Goal: Information Seeking & Learning: Learn about a topic

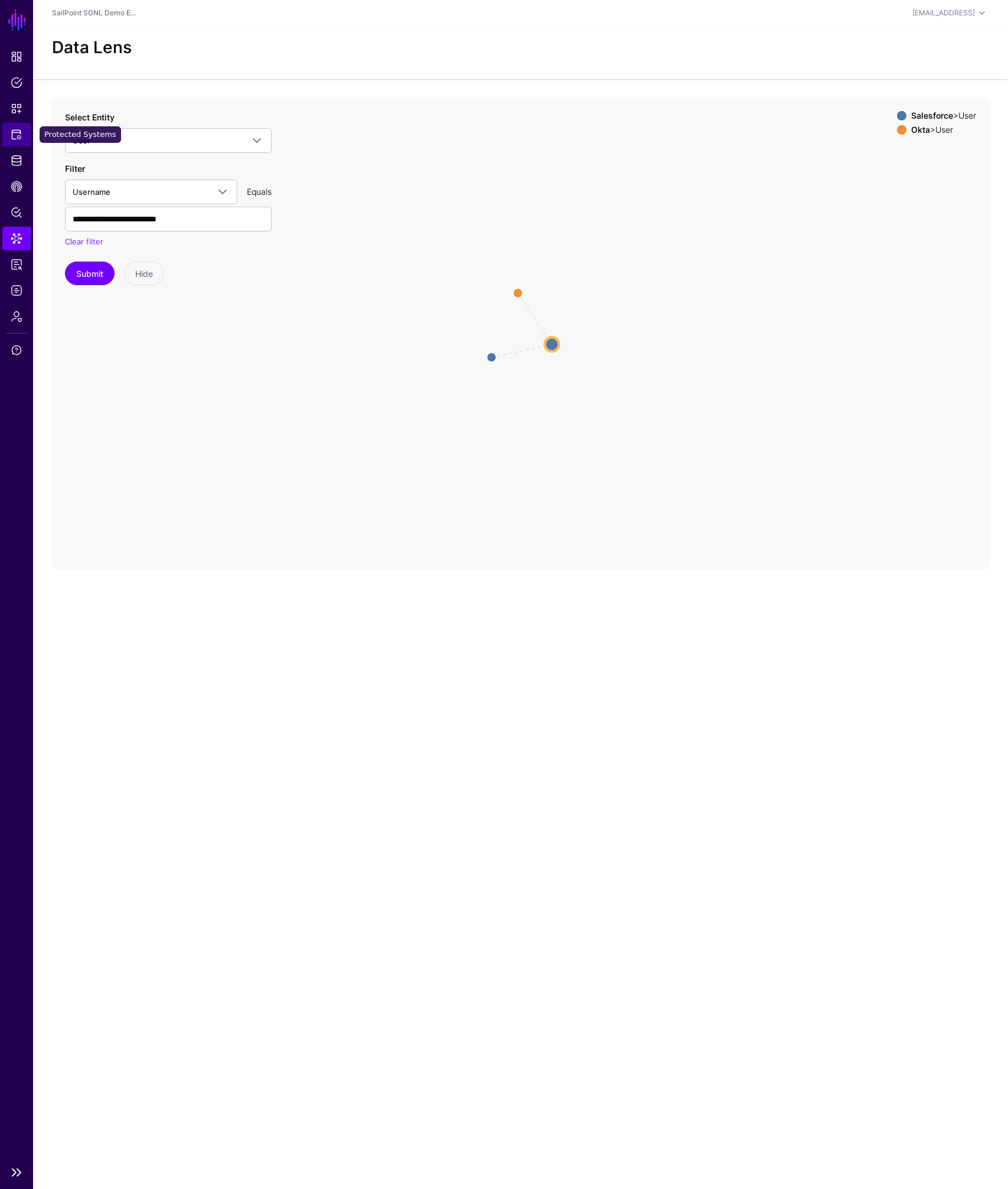
click at [14, 138] on span "Protected Systems" at bounding box center [16, 134] width 11 height 11
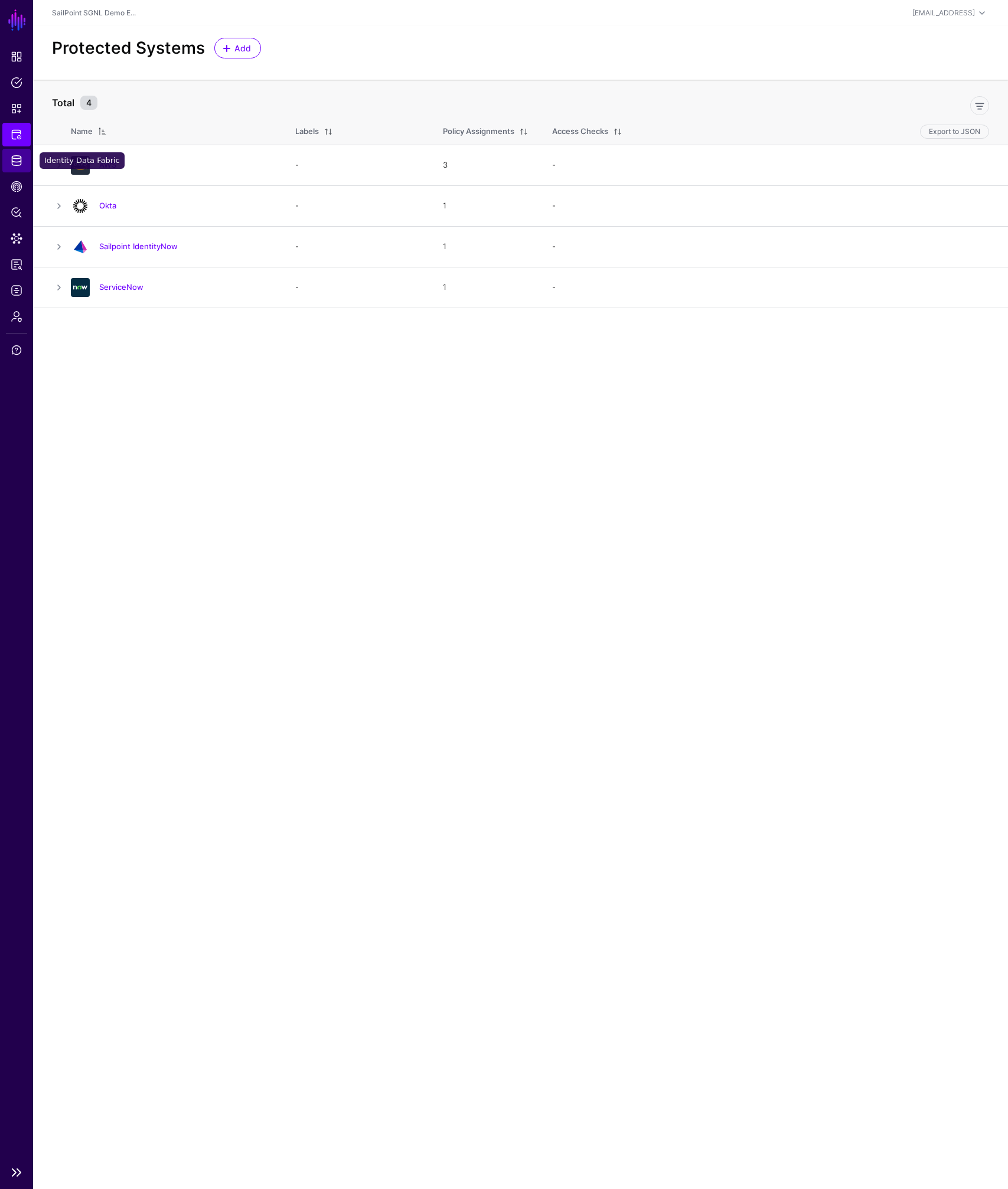
click at [14, 161] on span "Identity Data Fabric" at bounding box center [16, 161] width 11 height 11
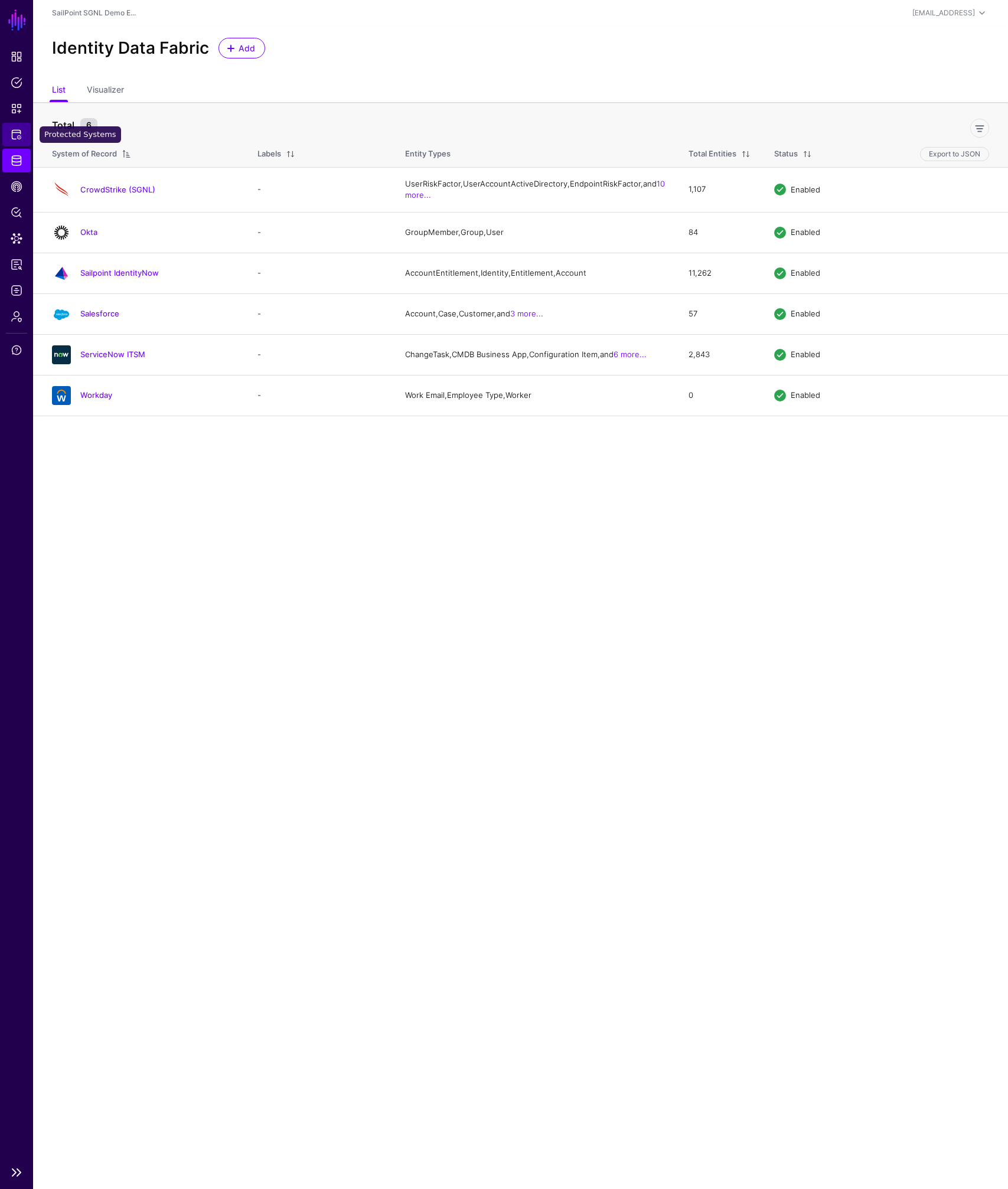
click at [19, 133] on span "Protected Systems" at bounding box center [16, 134] width 11 height 11
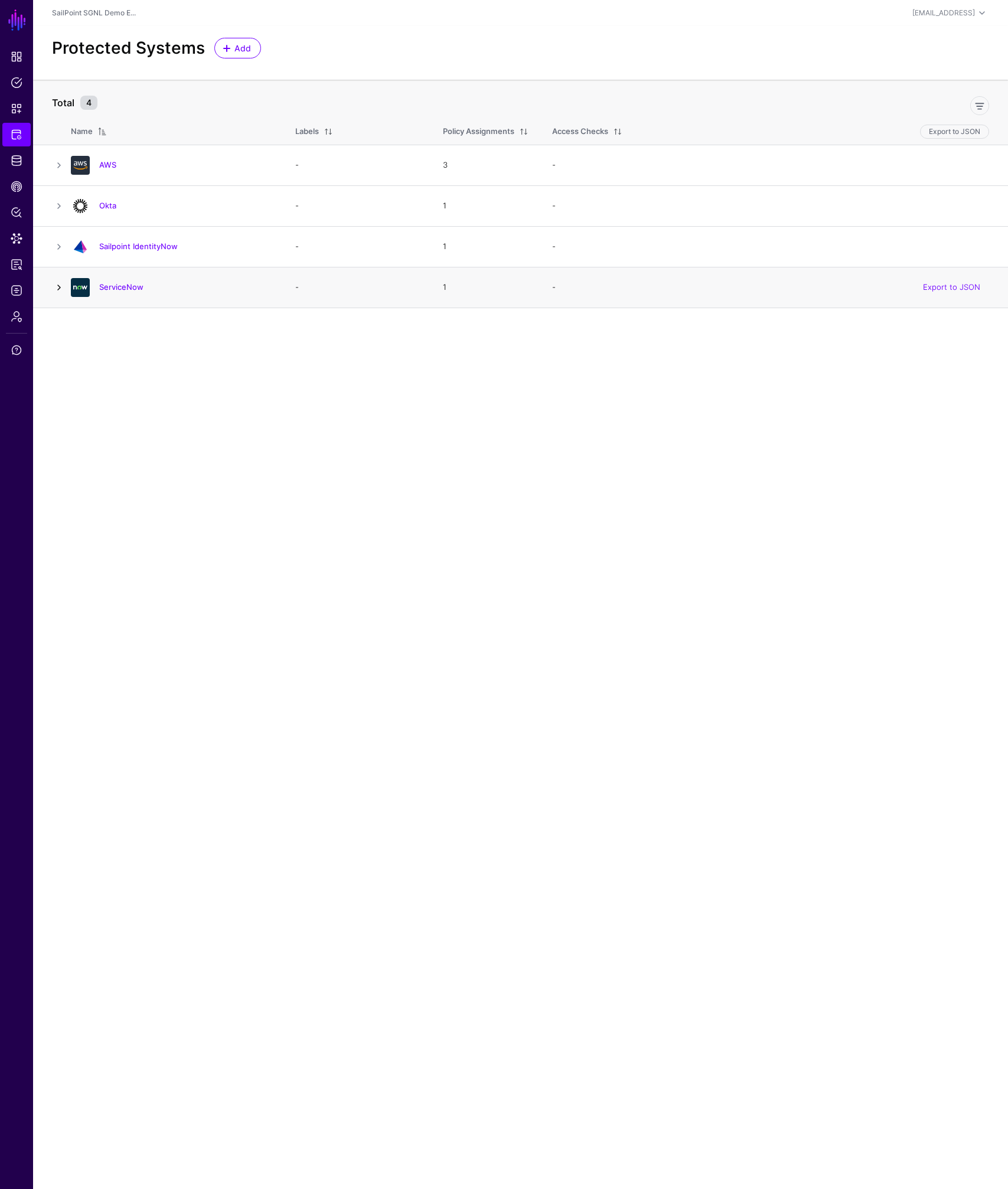
click at [60, 288] on link at bounding box center [58, 287] width 14 height 14
click at [58, 248] on link at bounding box center [58, 246] width 14 height 14
click at [134, 246] on link "Sailpoint IdentityNow" at bounding box center [138, 247] width 79 height 10
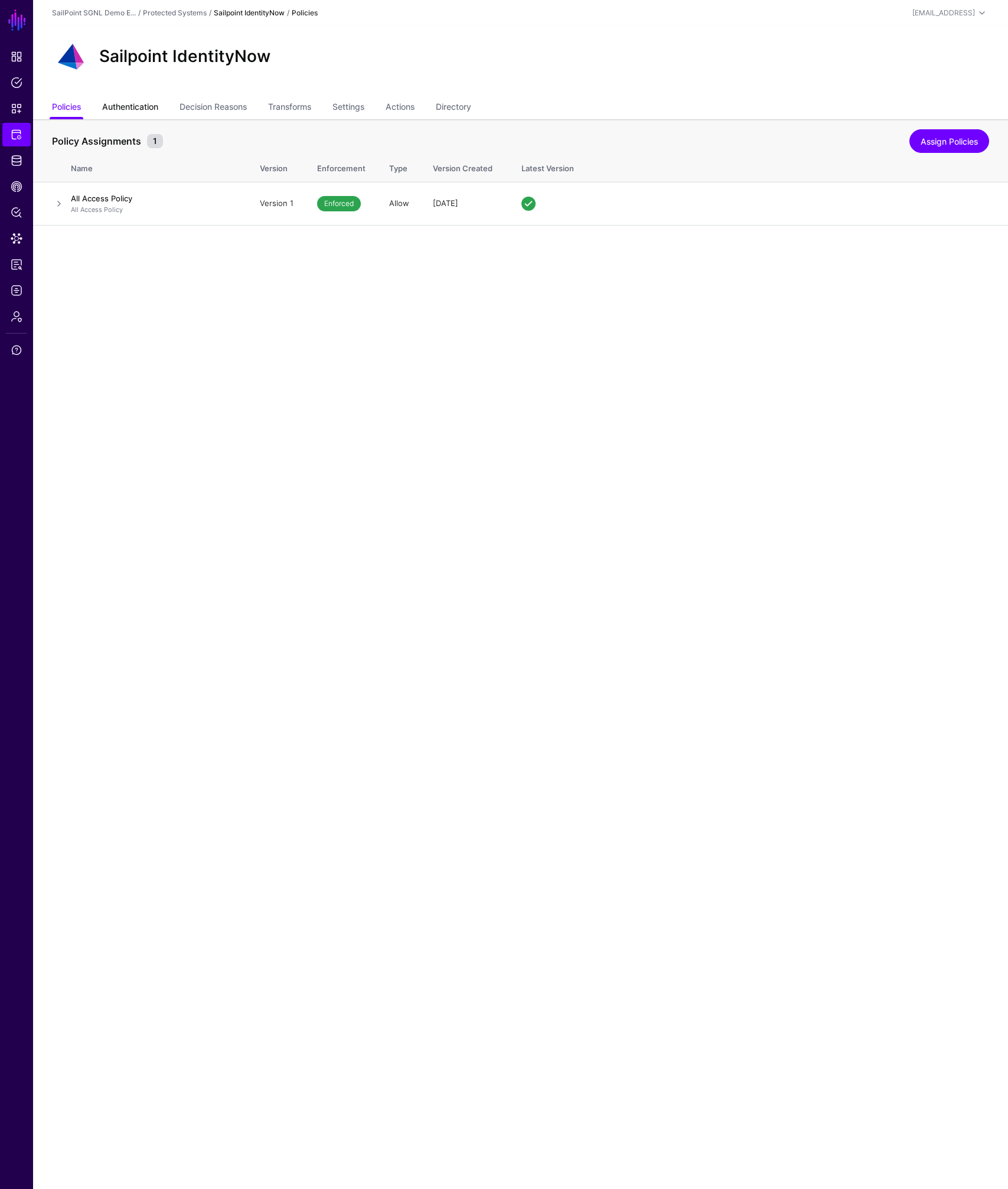
click at [149, 105] on link "Authentication" at bounding box center [130, 107] width 56 height 22
click at [225, 111] on link "Decision Reasons" at bounding box center [213, 107] width 67 height 22
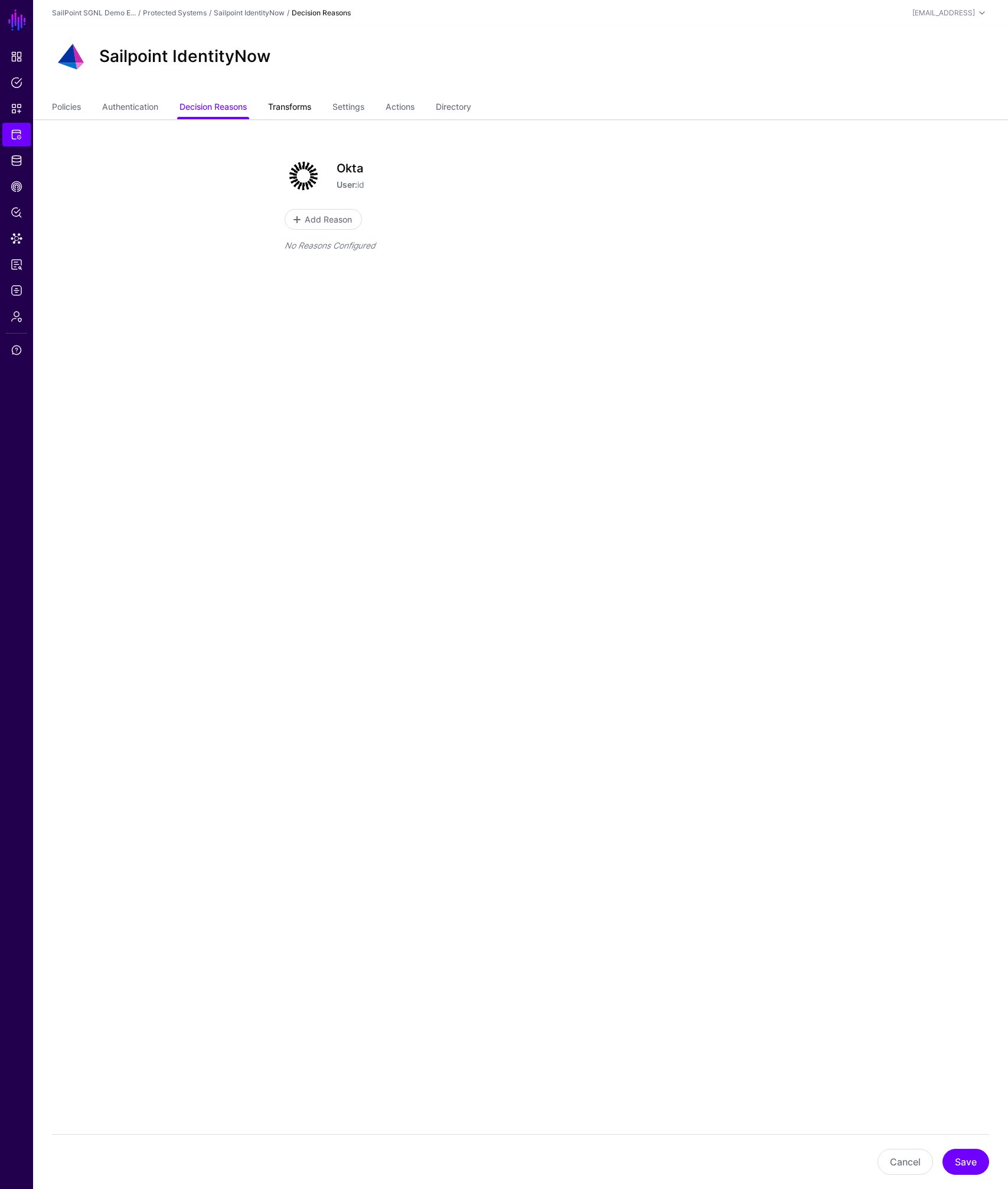
click at [289, 108] on link "Transforms" at bounding box center [289, 107] width 43 height 22
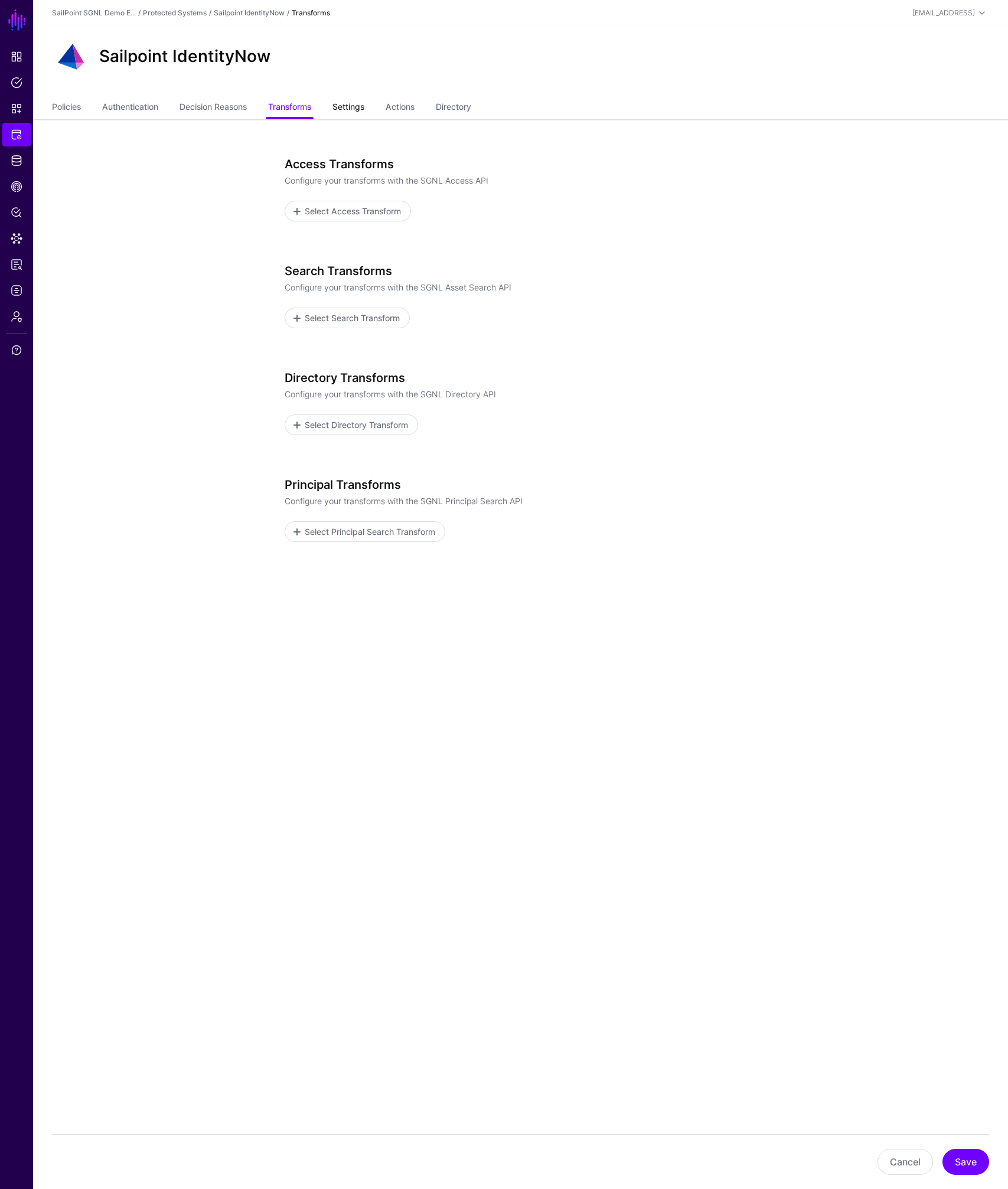
click at [362, 110] on link "Settings" at bounding box center [348, 107] width 32 height 22
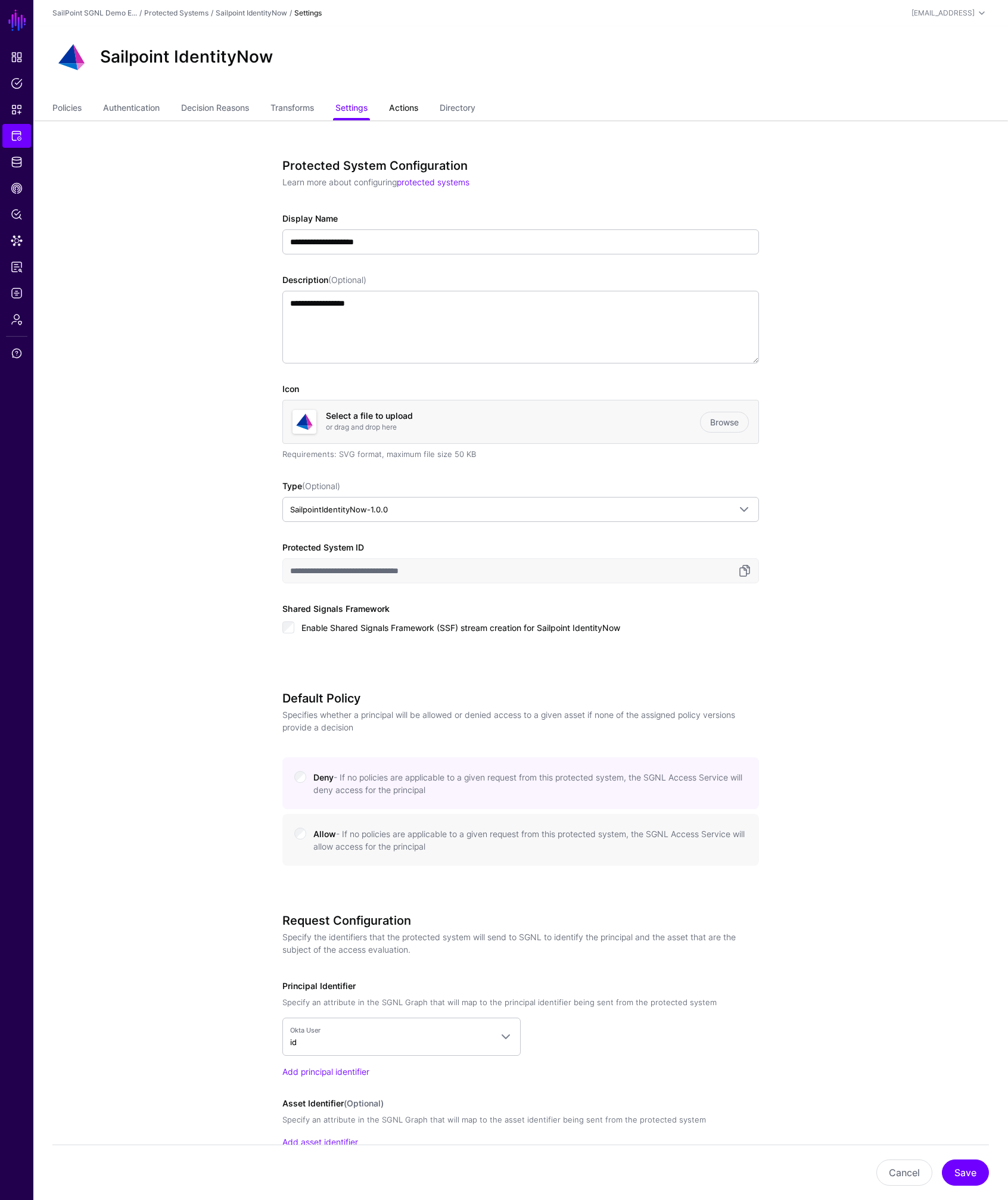
click at [414, 110] on link "Actions" at bounding box center [403, 108] width 29 height 22
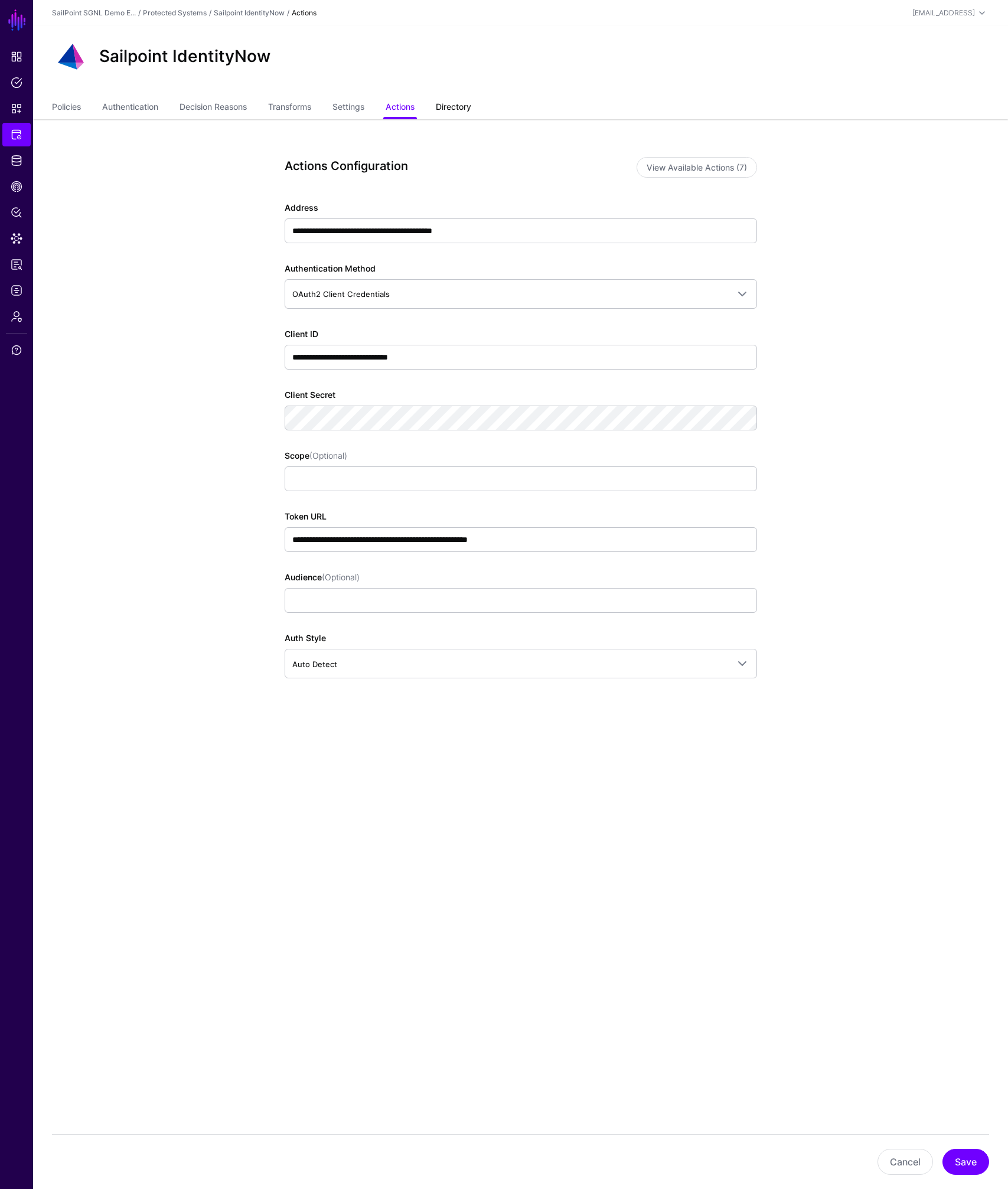
click at [461, 109] on link "Directory" at bounding box center [453, 107] width 35 height 22
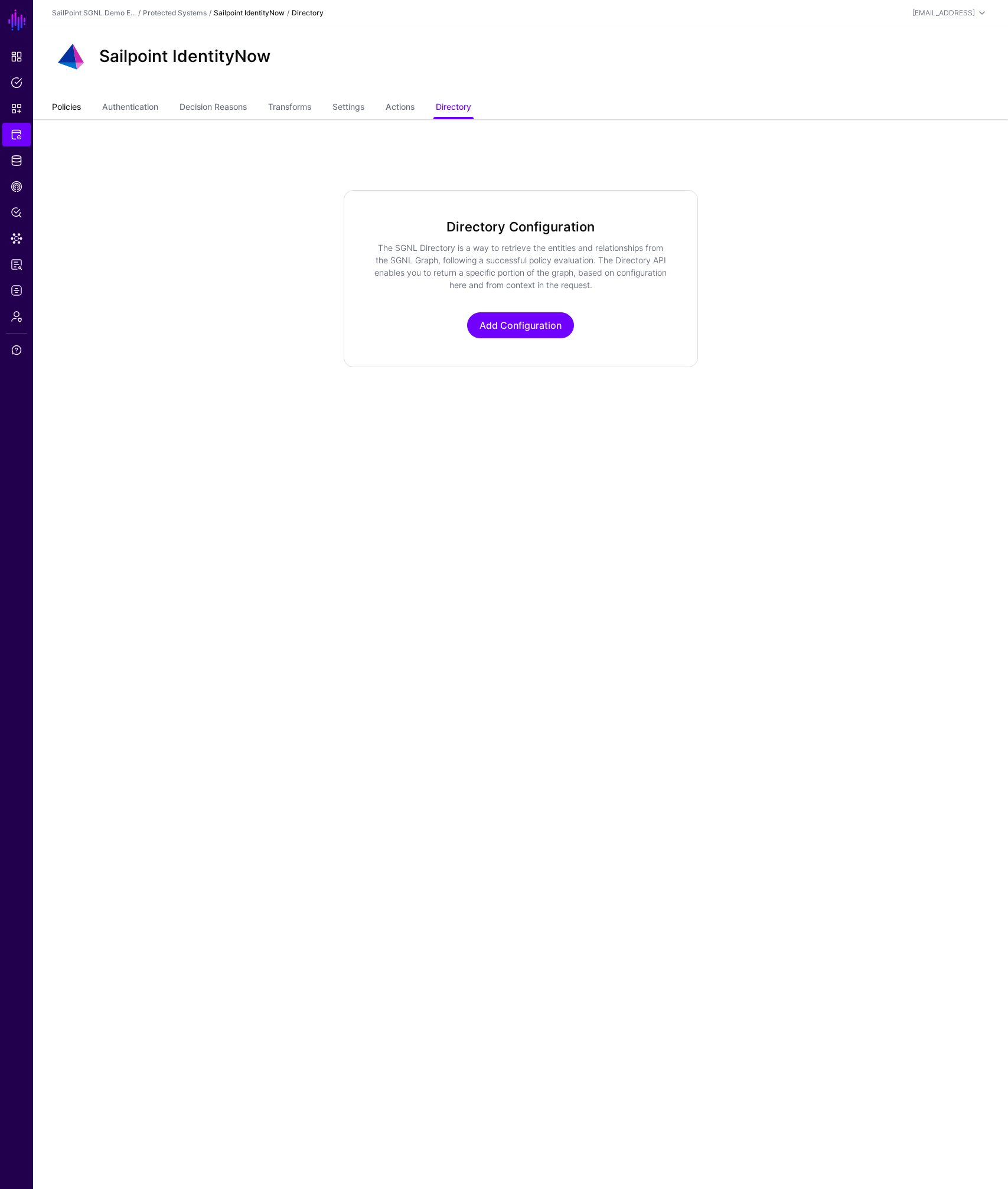
click at [71, 111] on link "Policies" at bounding box center [66, 107] width 29 height 22
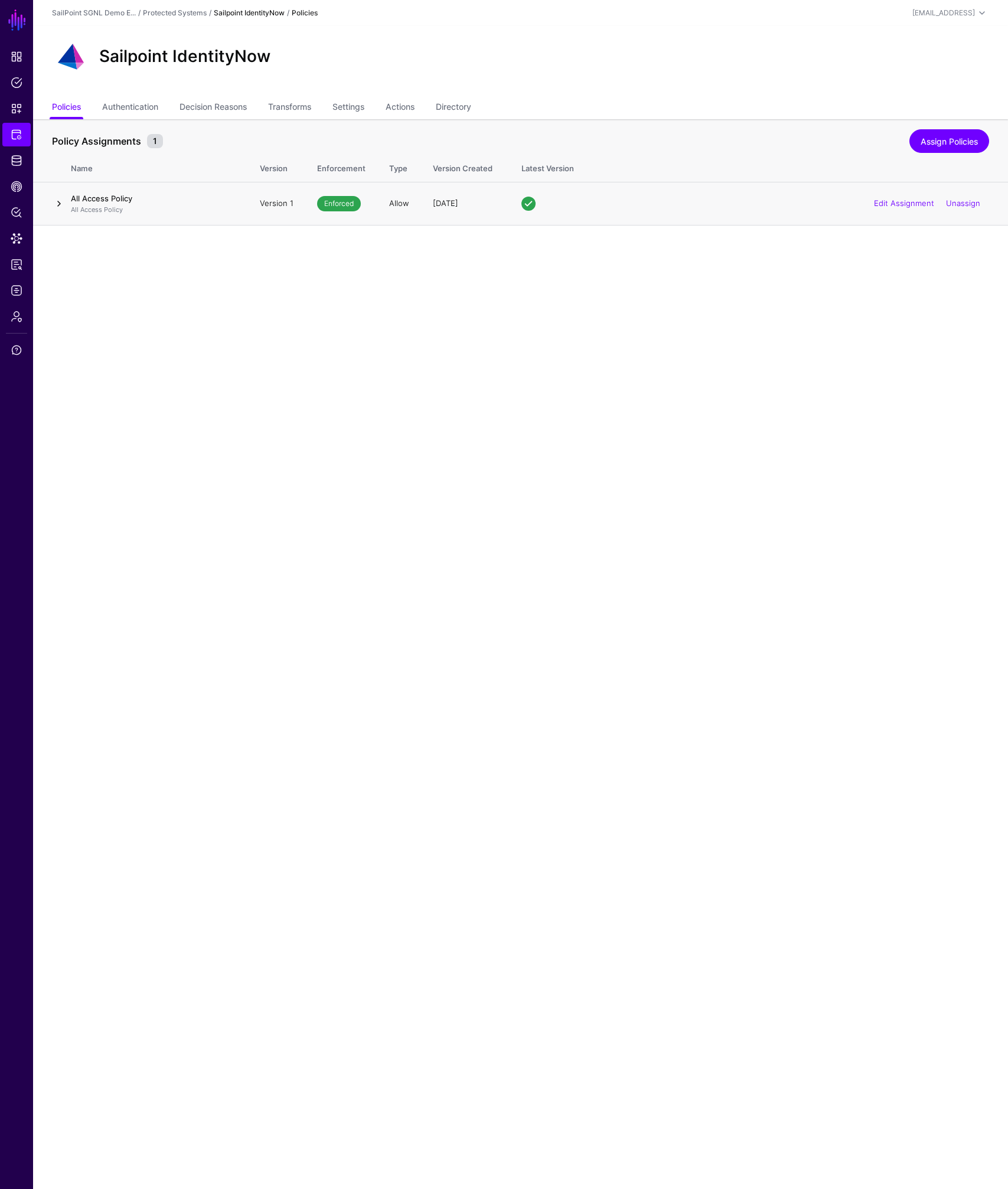
click at [58, 207] on link at bounding box center [58, 203] width 14 height 14
click at [112, 303] on link "View Policy" at bounding box center [115, 305] width 51 height 10
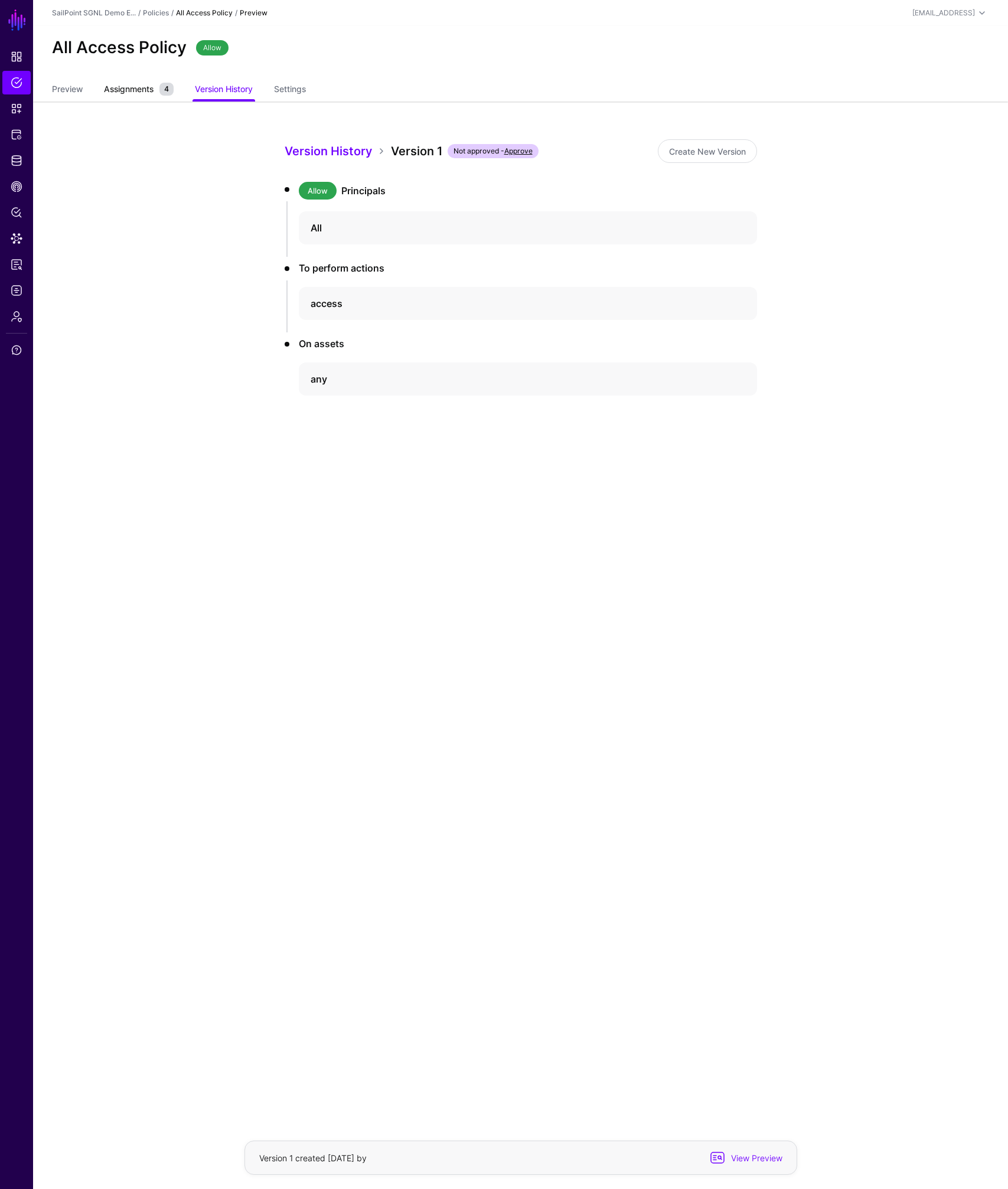
click at [136, 88] on span "Assignments" at bounding box center [129, 88] width 56 height 12
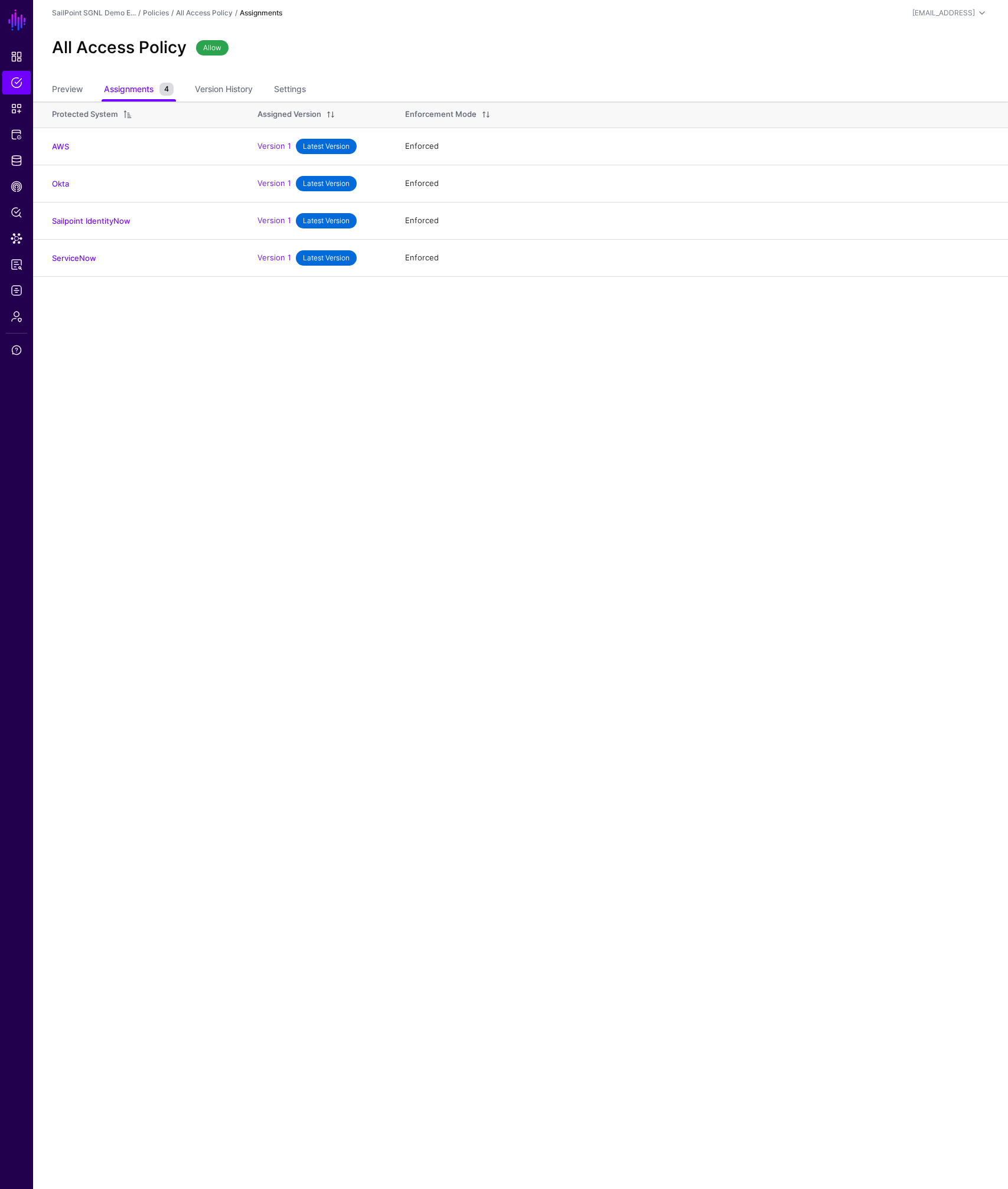
click at [155, 347] on main "SGNL Dashboard Policies Snippets Protected Systems Identity Data Fabric CAEP Hu…" at bounding box center [504, 594] width 1008 height 1189
click at [11, 134] on span "Protected Systems" at bounding box center [16, 134] width 11 height 11
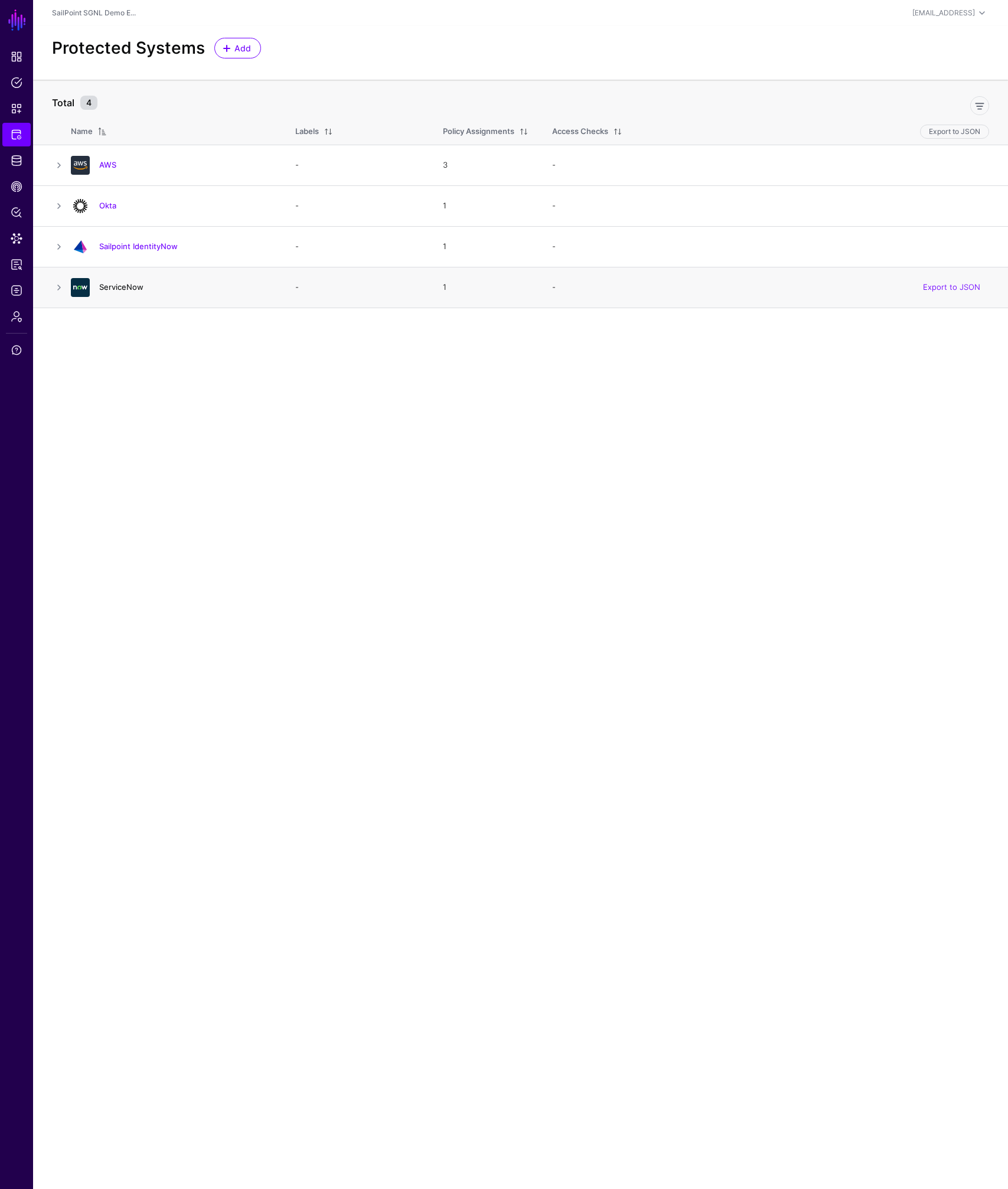
click at [116, 287] on link "ServiceNow" at bounding box center [121, 287] width 44 height 10
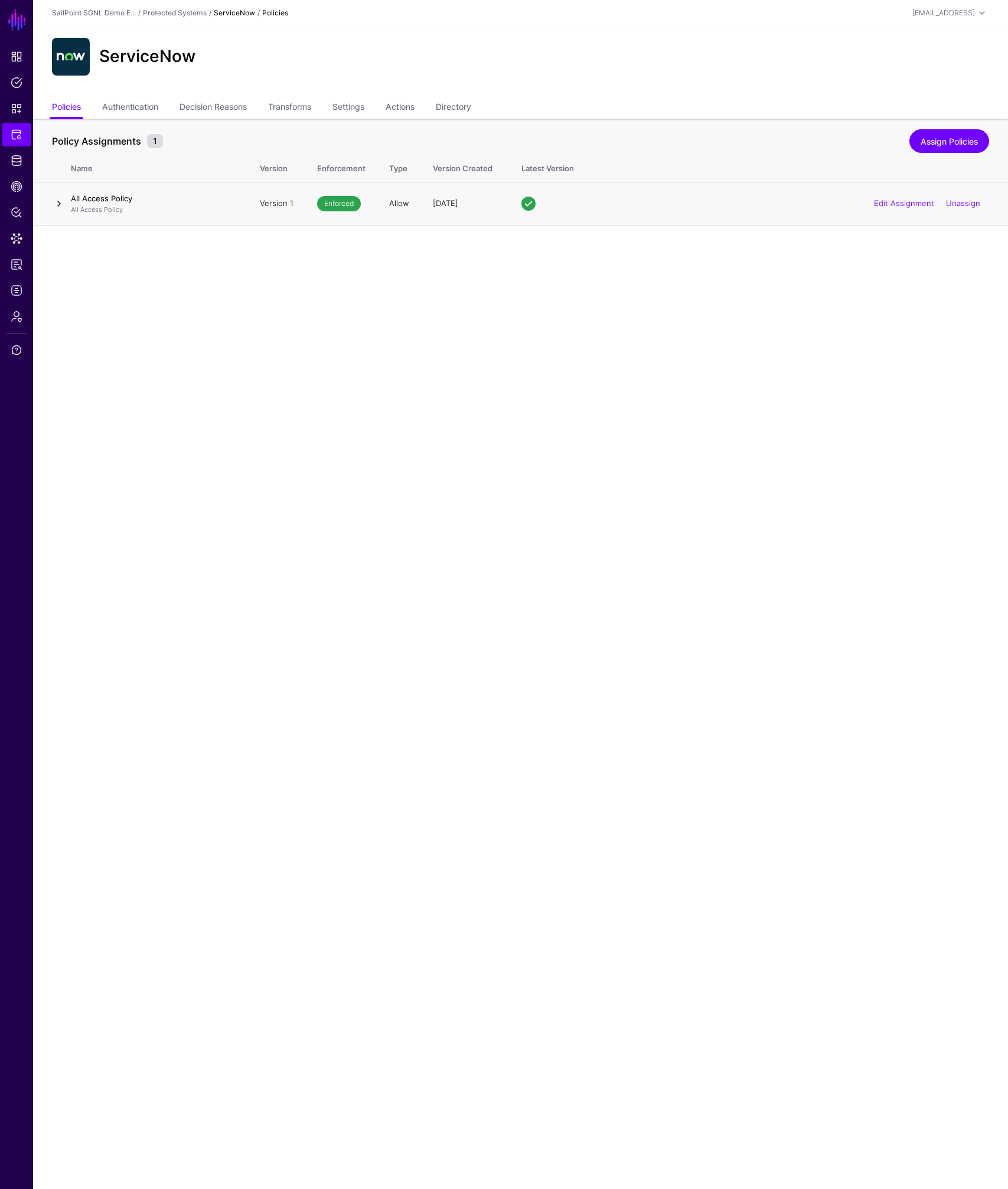
click at [59, 205] on link at bounding box center [58, 203] width 14 height 14
click at [12, 136] on span "Protected Systems" at bounding box center [16, 134] width 11 height 11
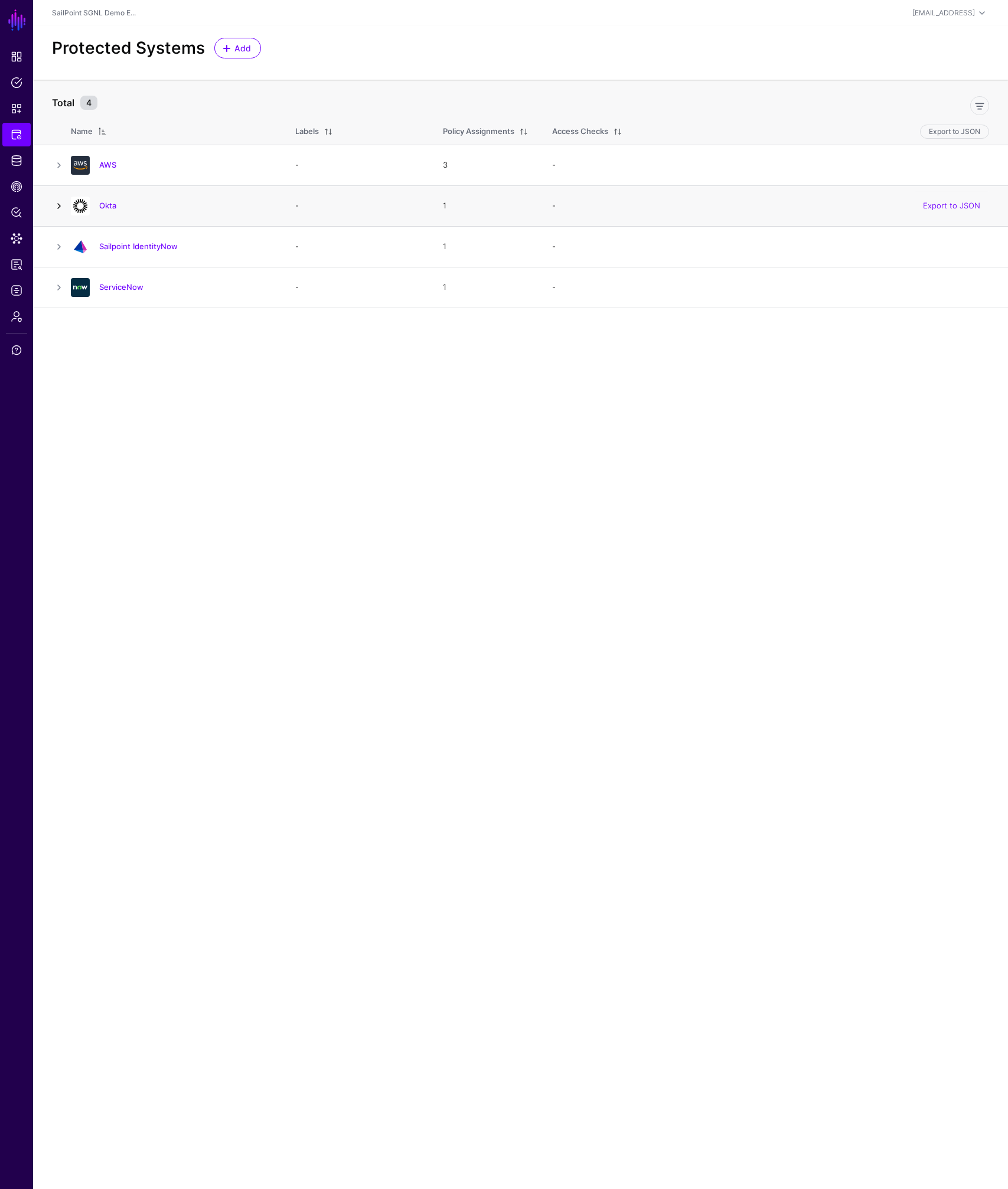
click at [57, 206] on link at bounding box center [58, 206] width 14 height 14
click at [94, 284] on link at bounding box center [91, 283] width 14 height 14
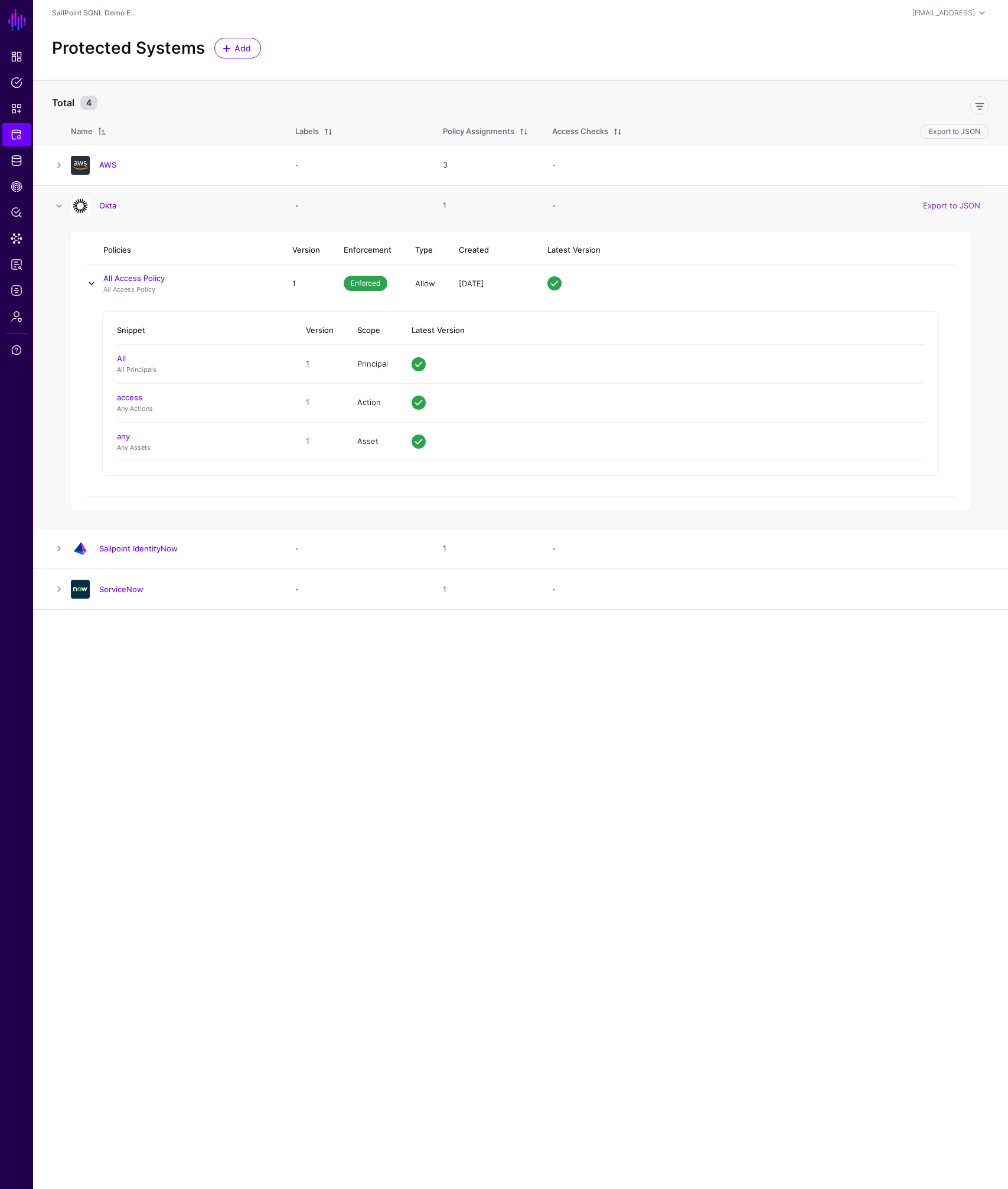
click at [94, 284] on link at bounding box center [91, 283] width 14 height 14
click at [58, 207] on link at bounding box center [58, 206] width 14 height 14
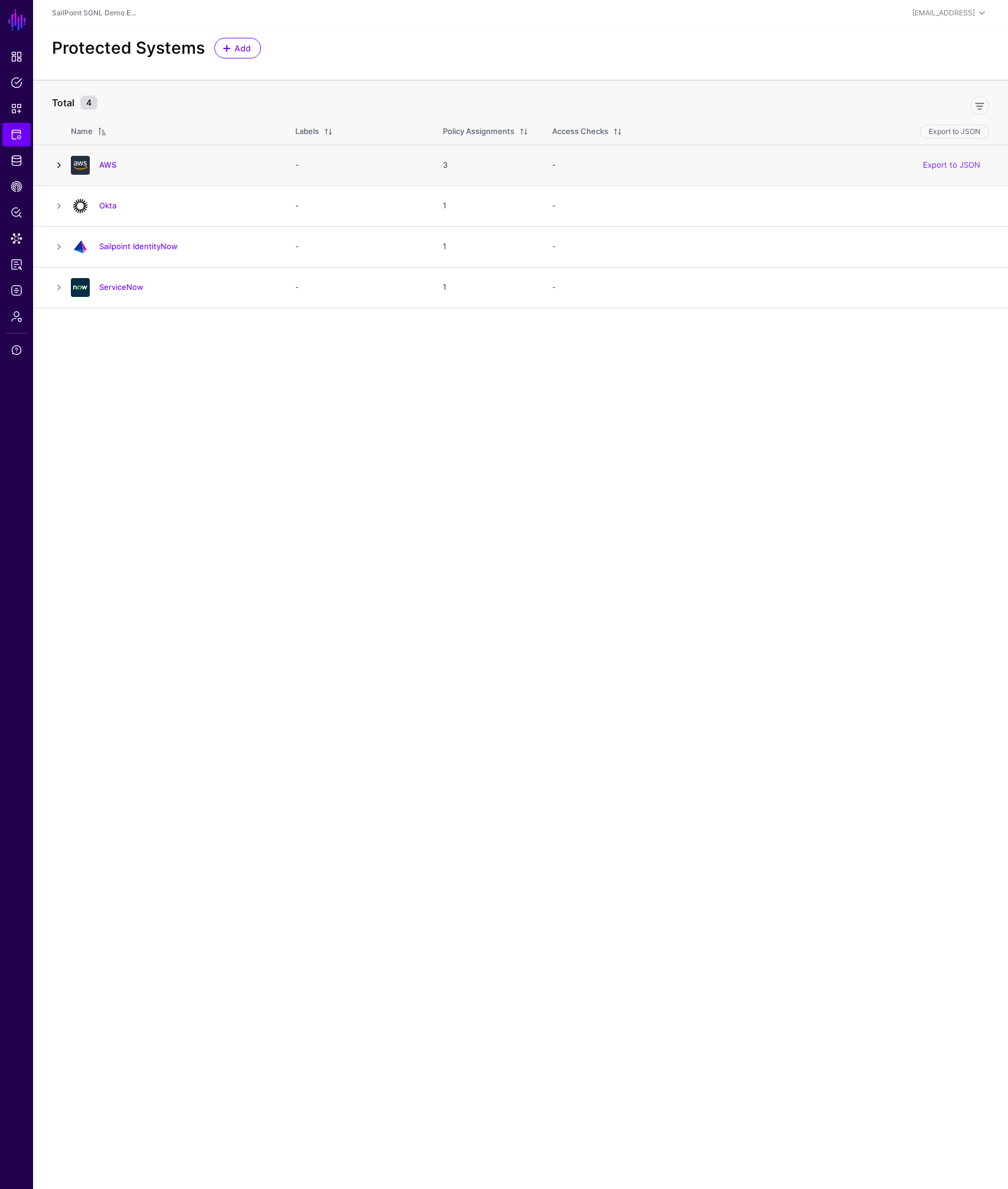
click at [58, 166] on link at bounding box center [58, 165] width 14 height 14
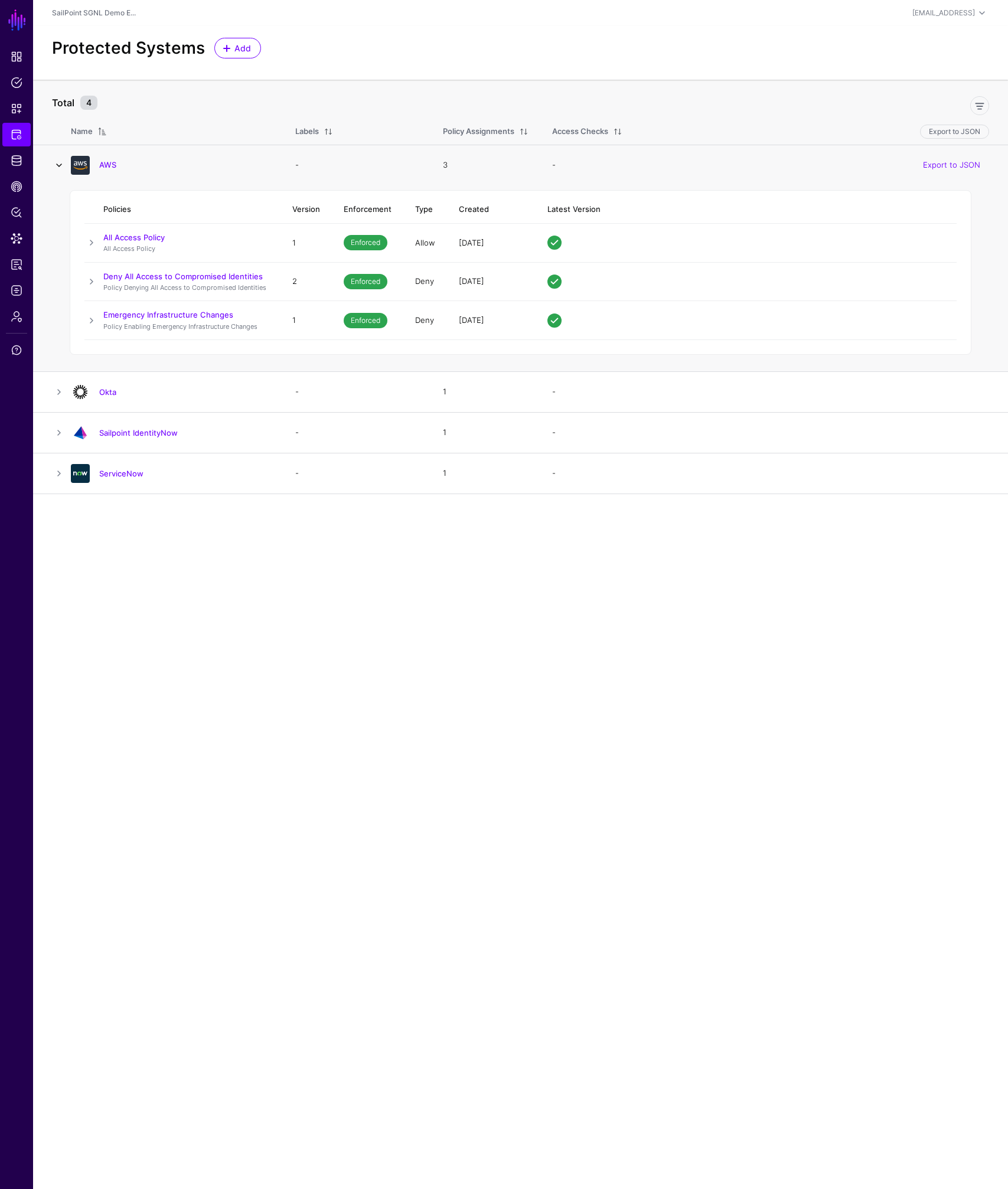
click at [56, 162] on link at bounding box center [58, 165] width 14 height 14
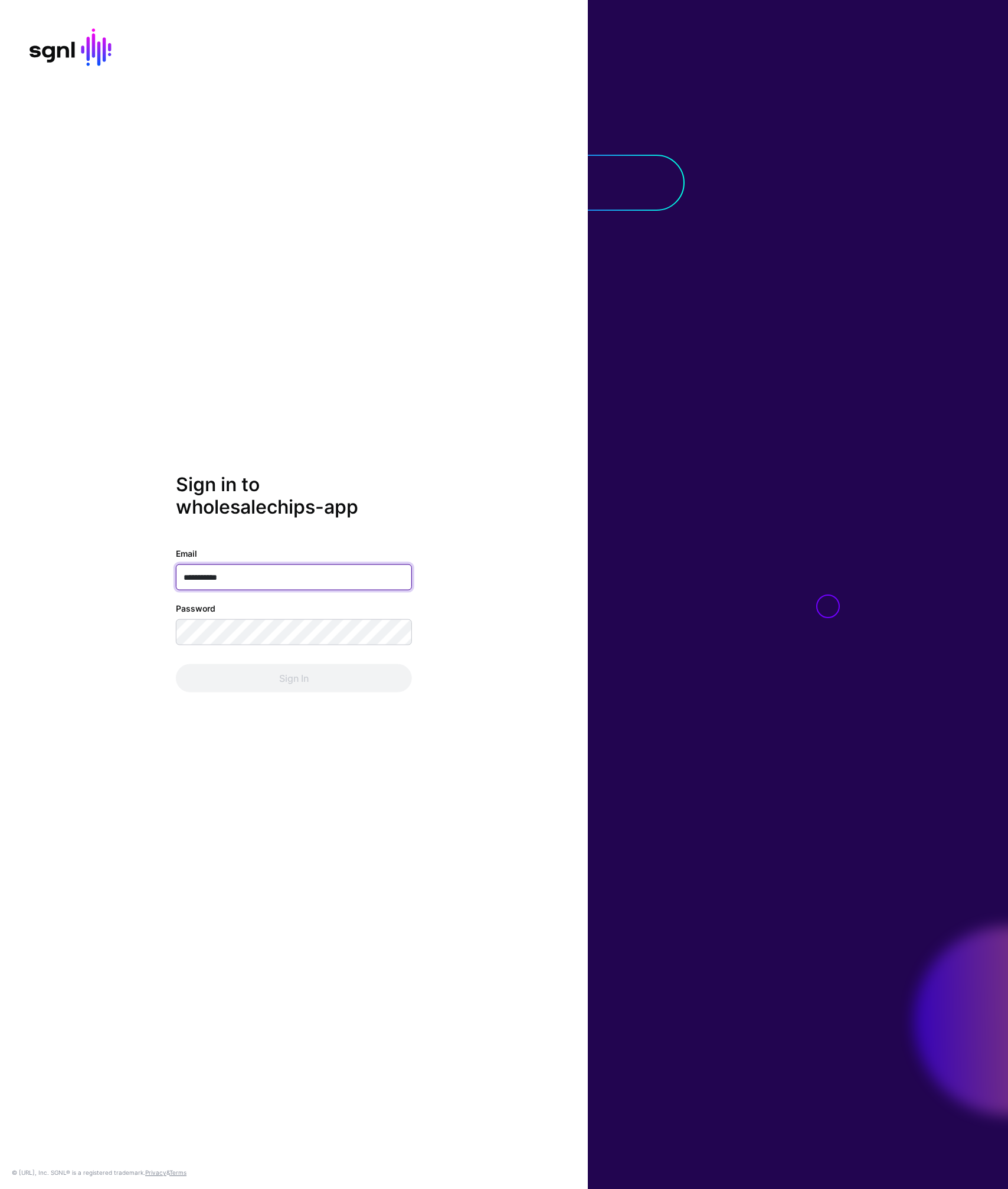
type input "**********"
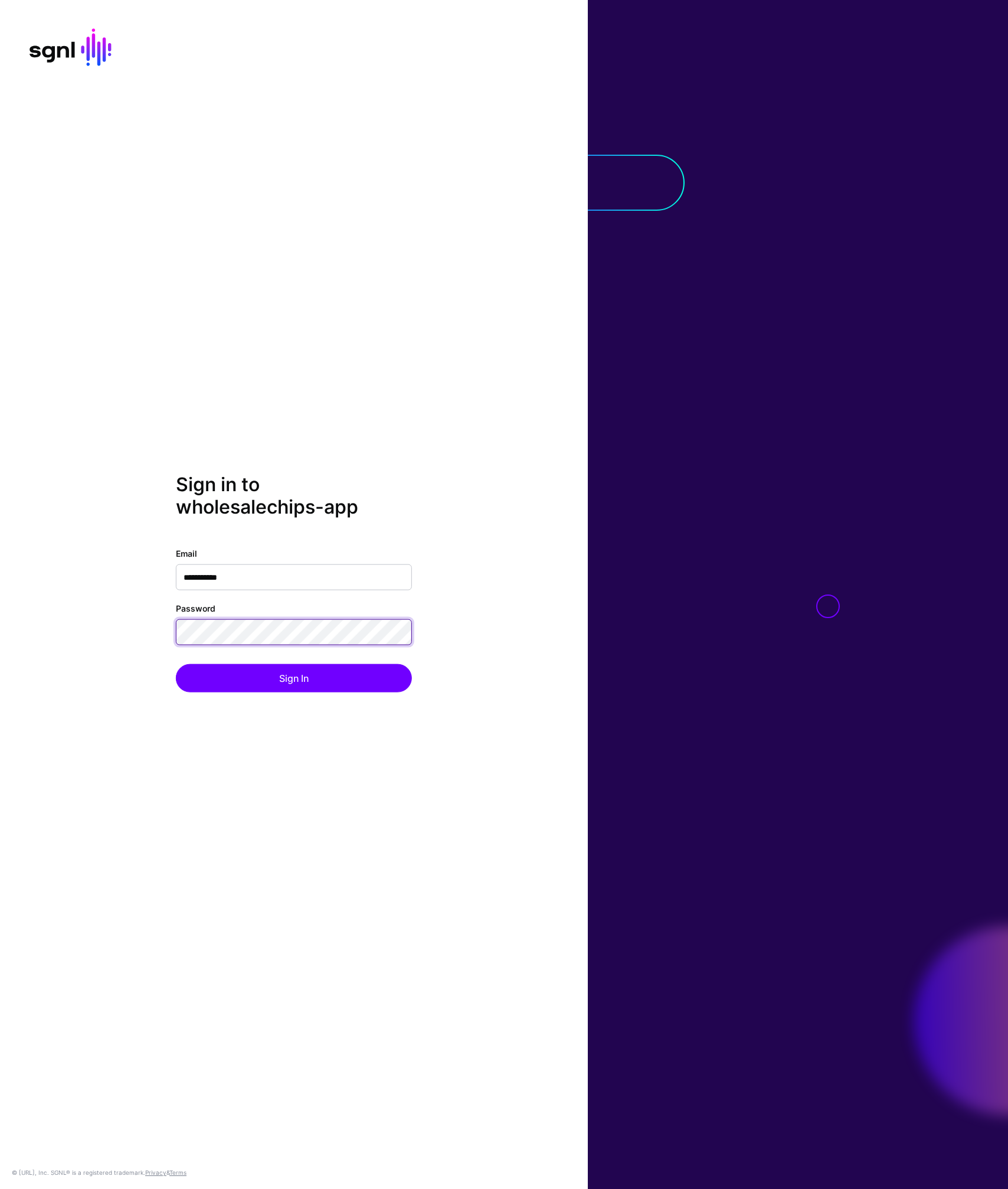
click at [176, 664] on button "Sign In" at bounding box center [294, 678] width 236 height 29
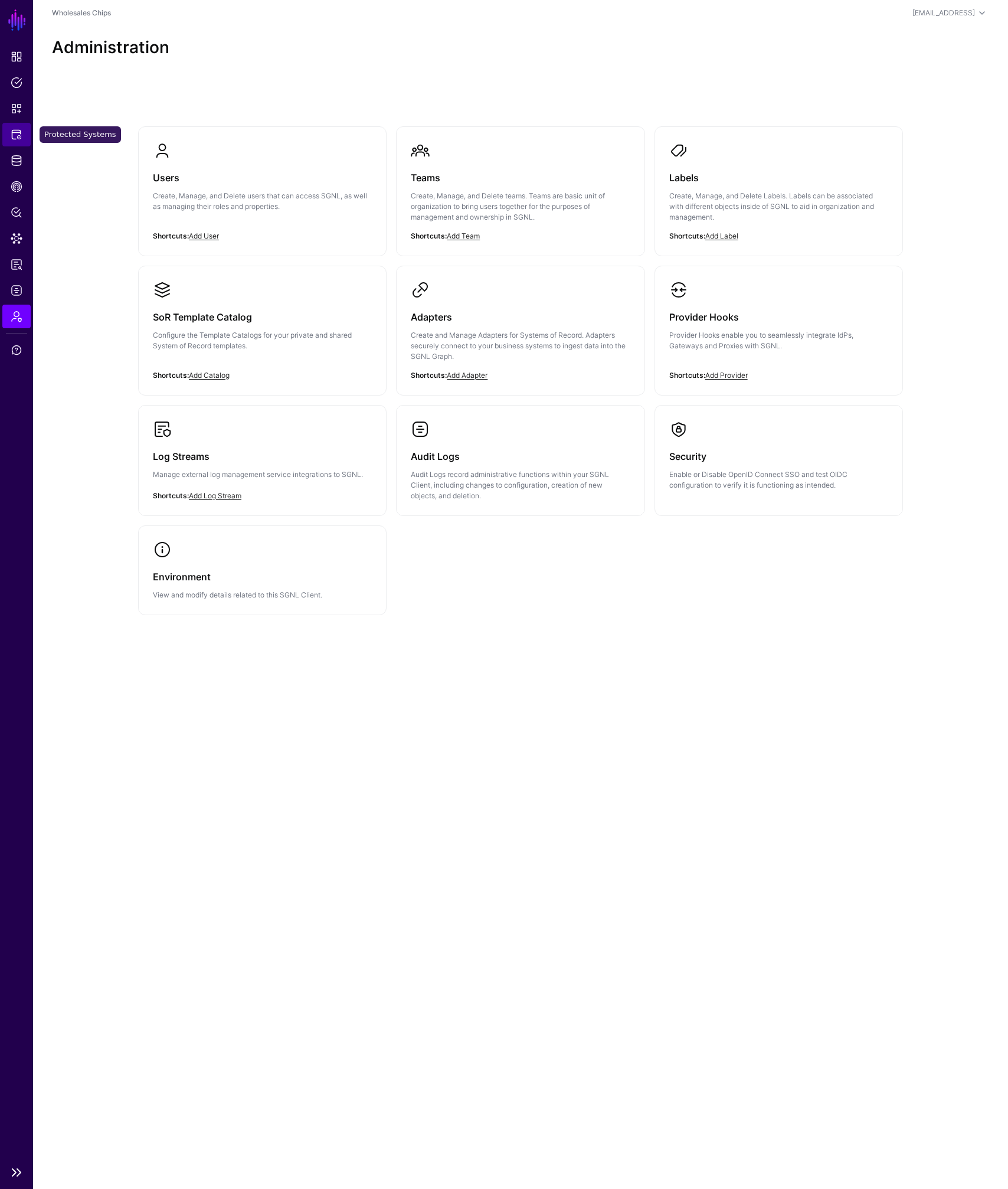
click at [15, 138] on span "Protected Systems" at bounding box center [16, 134] width 11 height 11
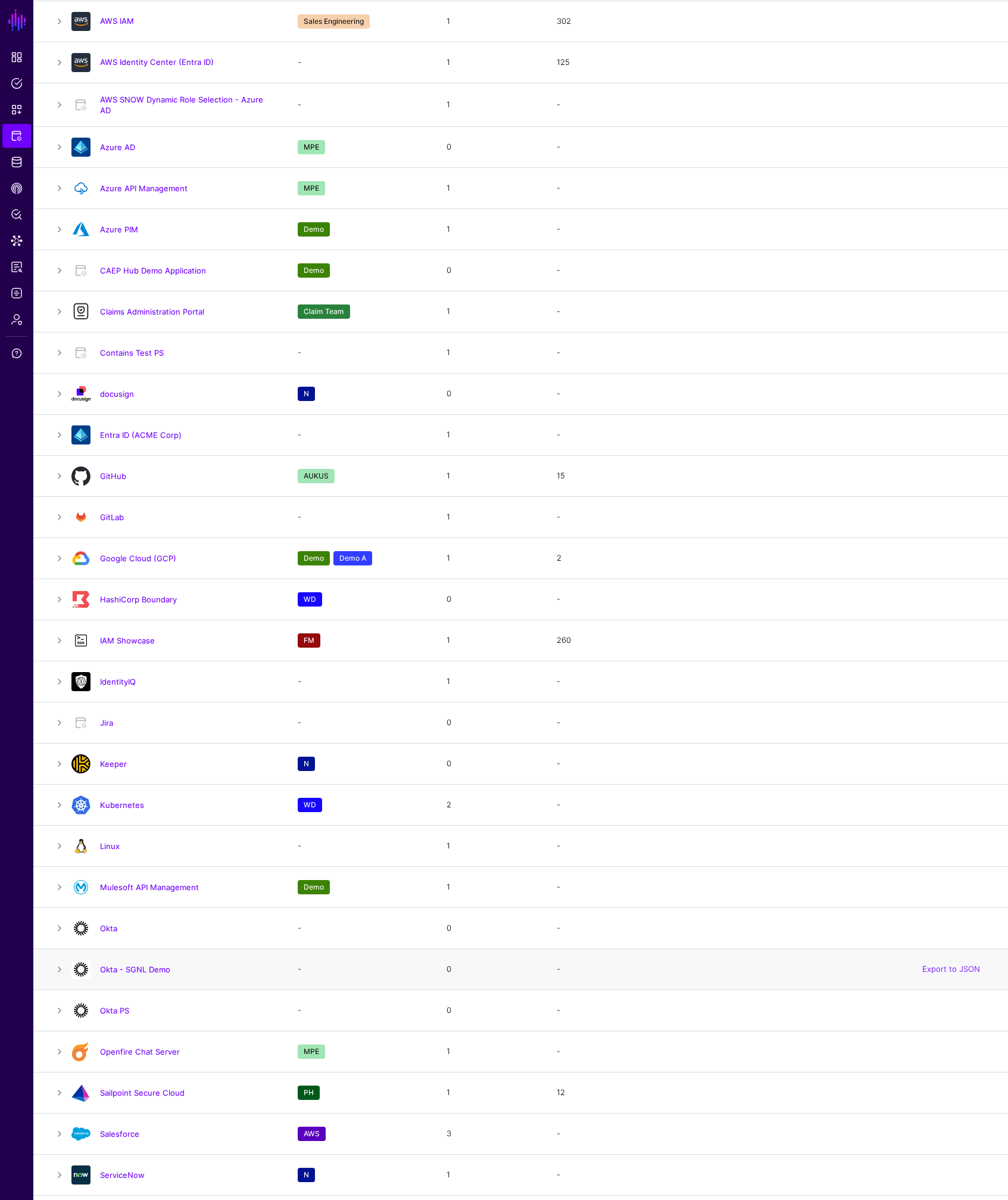
scroll to position [676, 0]
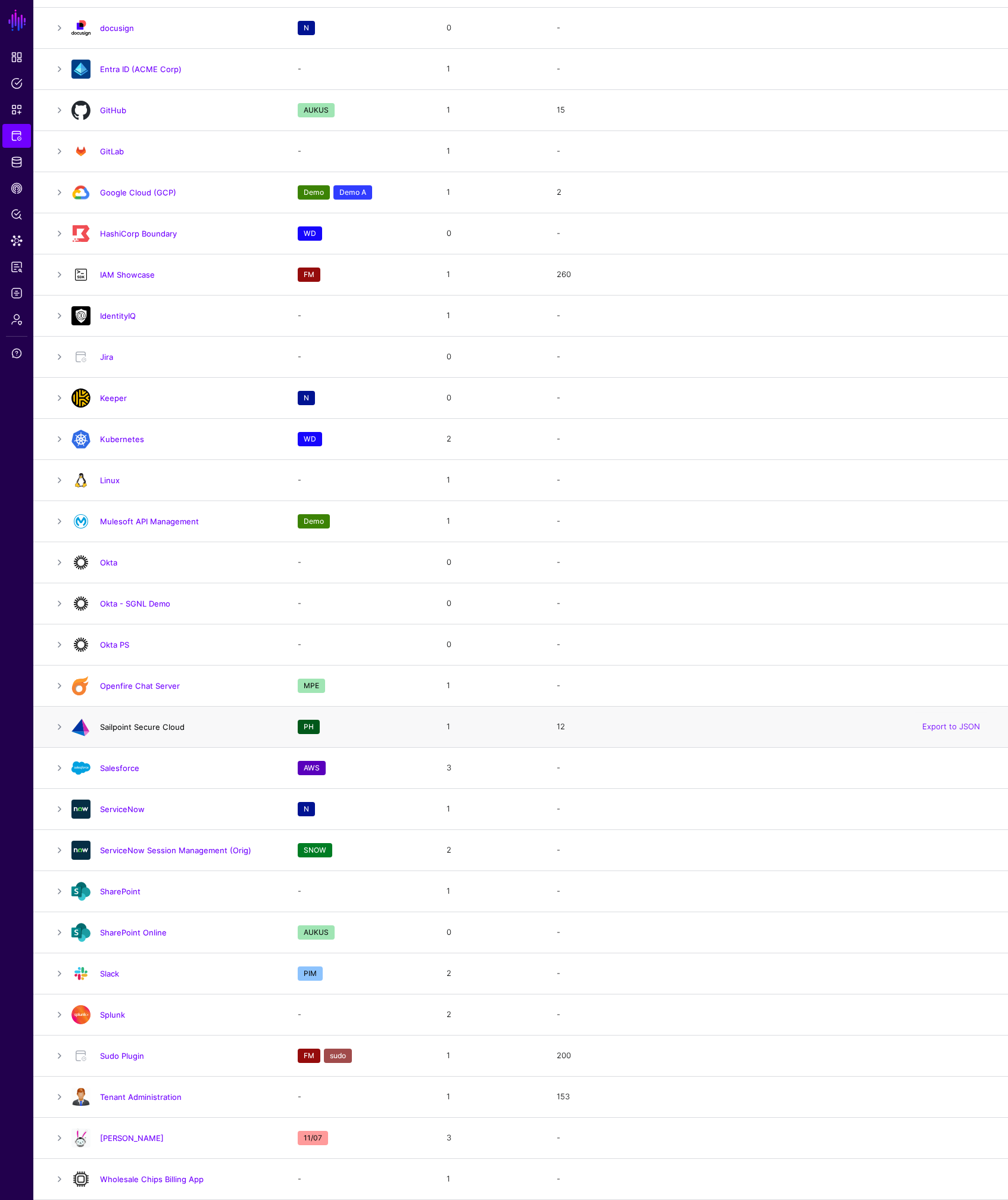
click at [136, 729] on link "Sailpoint Secure Cloud" at bounding box center [142, 727] width 84 height 10
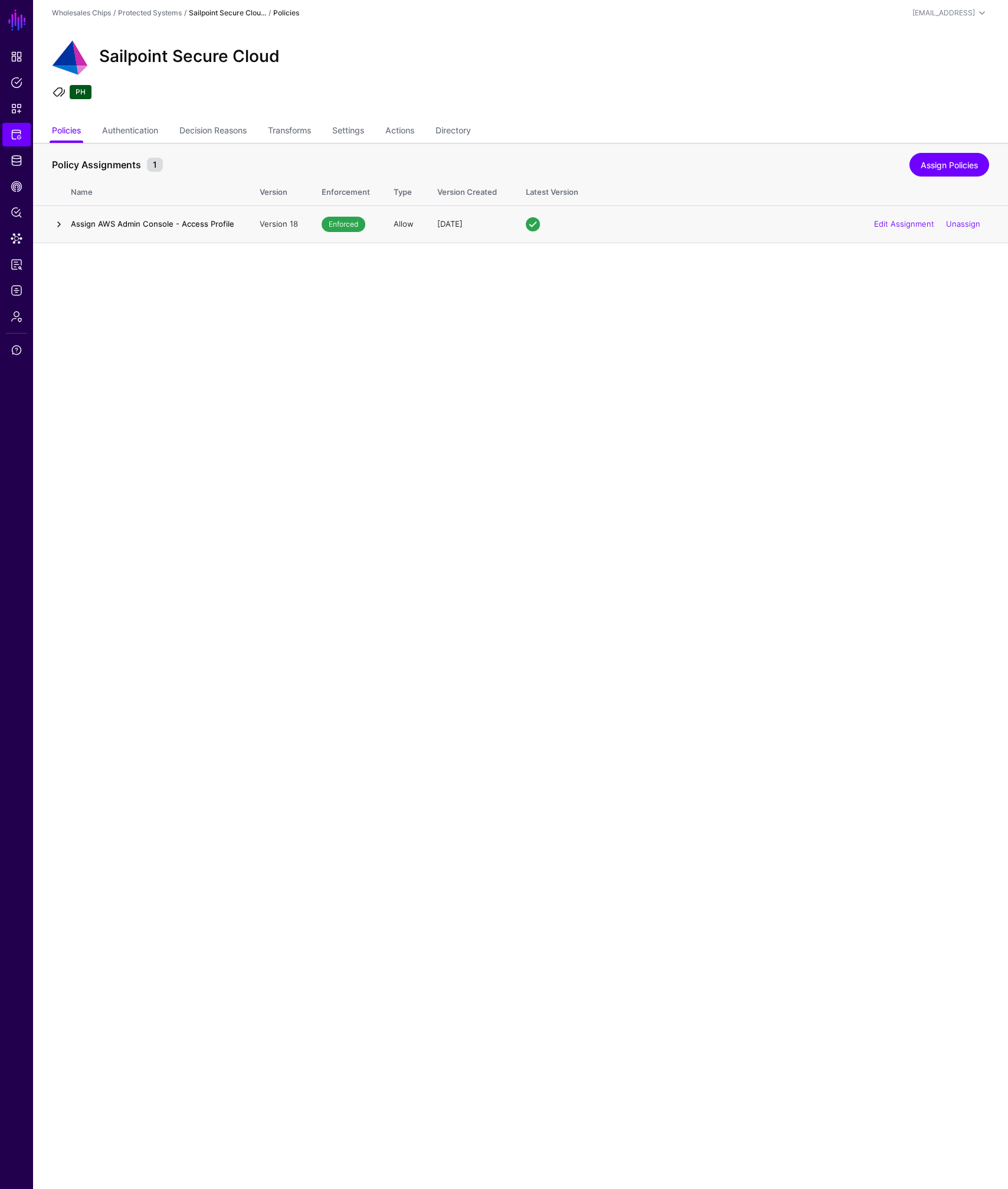
click at [59, 225] on link at bounding box center [58, 224] width 14 height 14
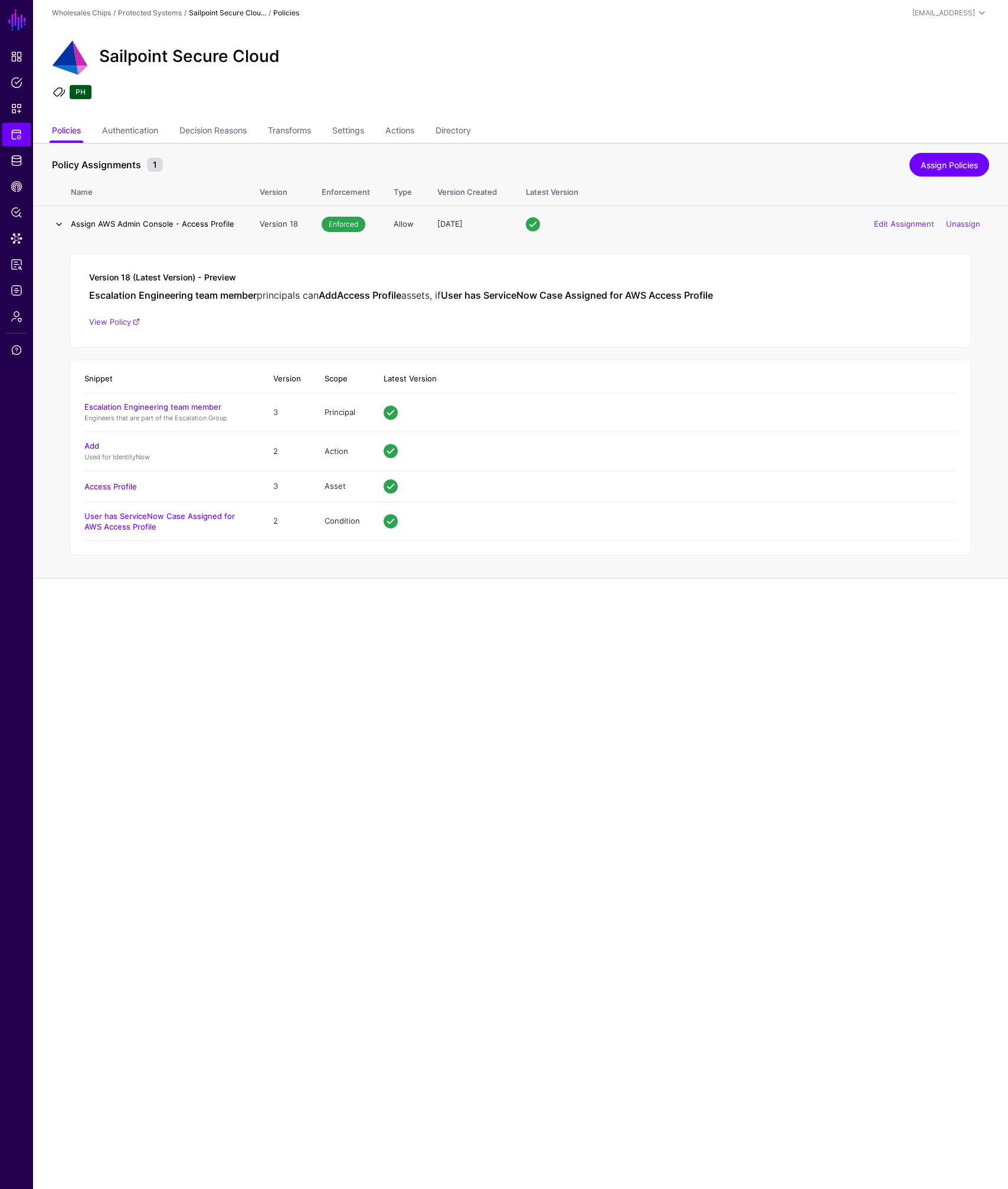
click at [58, 225] on link at bounding box center [58, 224] width 14 height 14
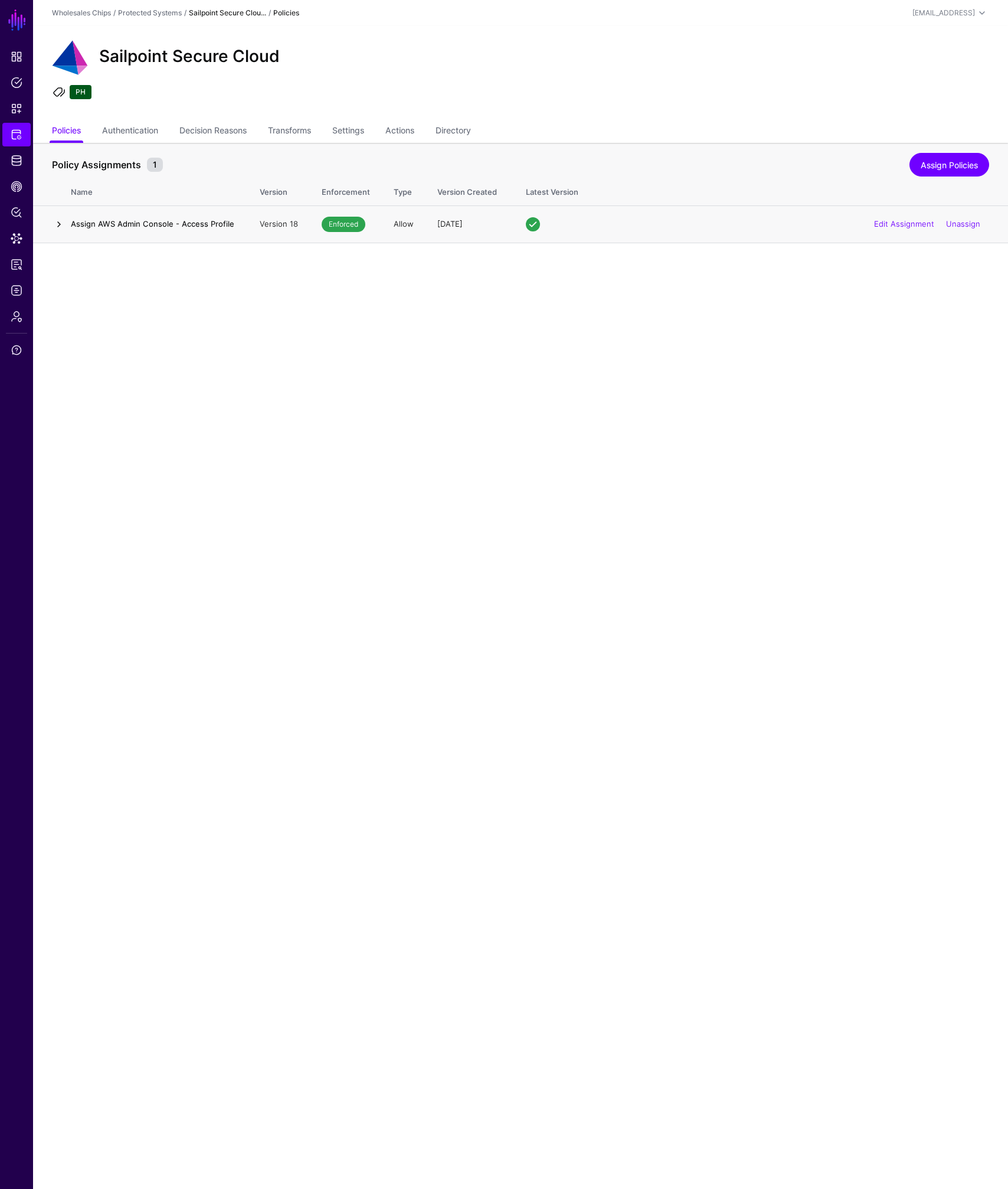
click at [63, 229] on link at bounding box center [58, 224] width 14 height 14
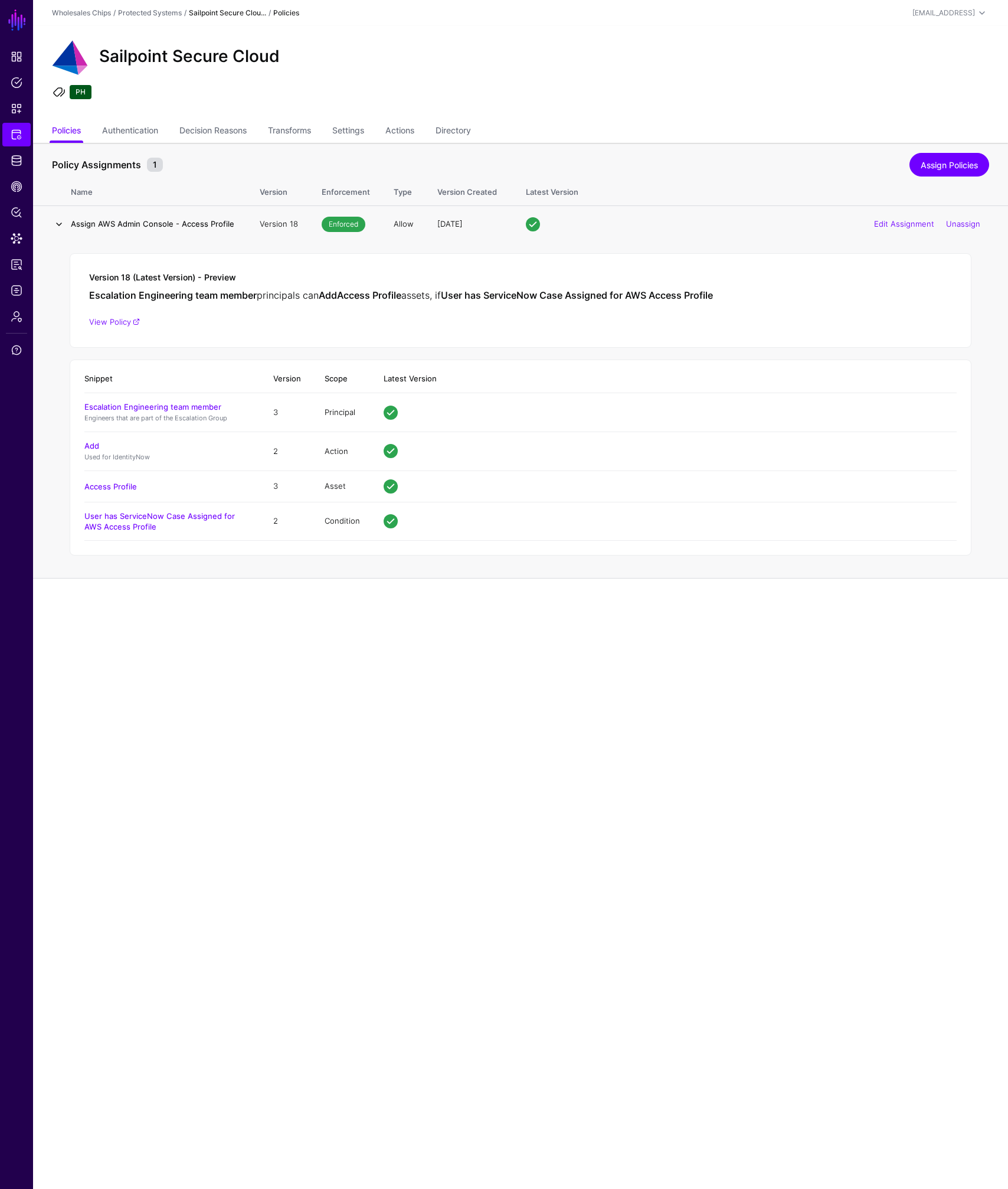
click at [59, 227] on link at bounding box center [58, 224] width 14 height 14
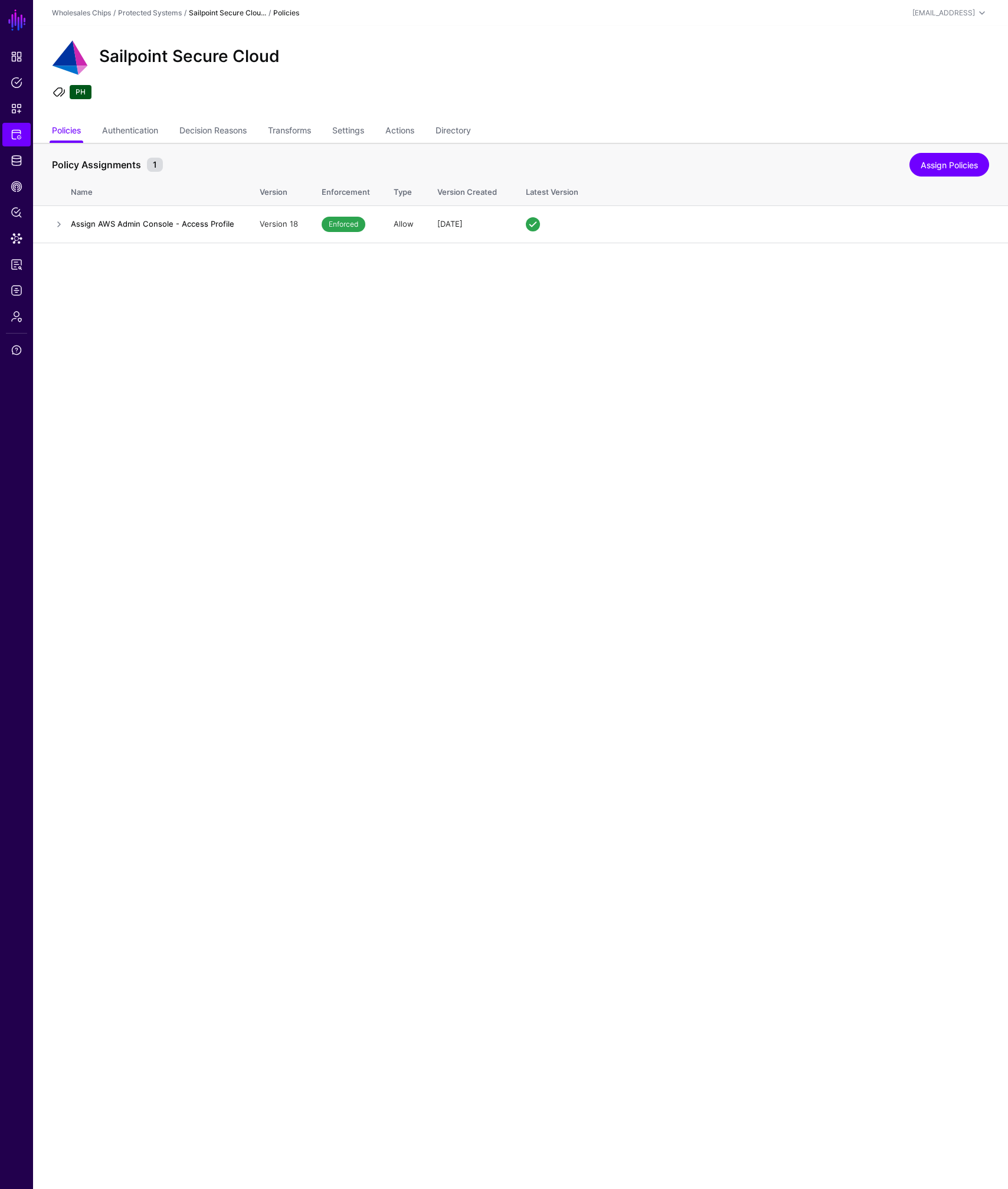
click at [292, 340] on main "SGNL Dashboard Policies Snippets Protected Systems Identity Data Fabric CAEP Hu…" at bounding box center [504, 594] width 1008 height 1189
click at [60, 224] on link at bounding box center [58, 224] width 14 height 14
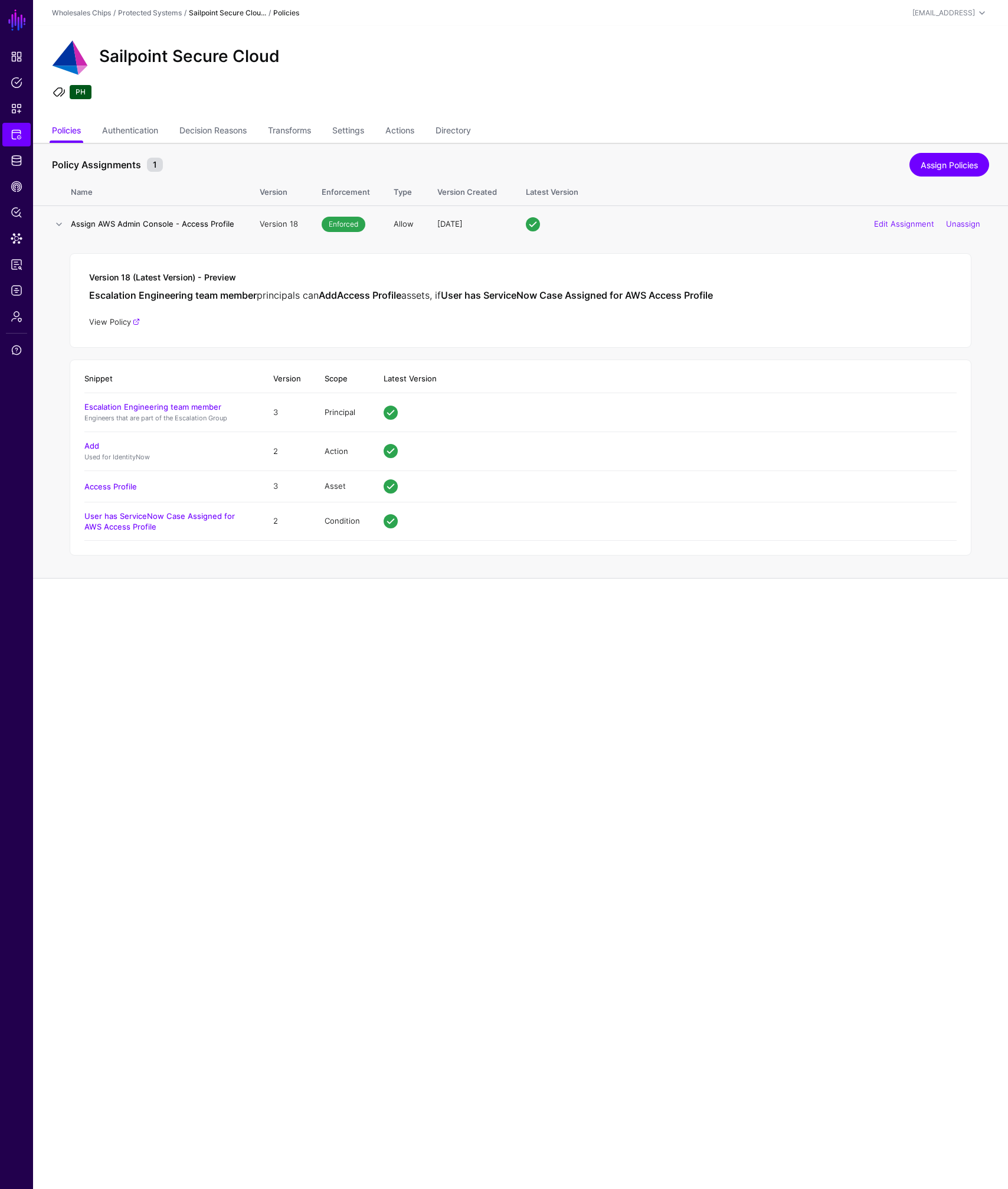
click at [116, 319] on link "View Policy" at bounding box center [115, 322] width 51 height 10
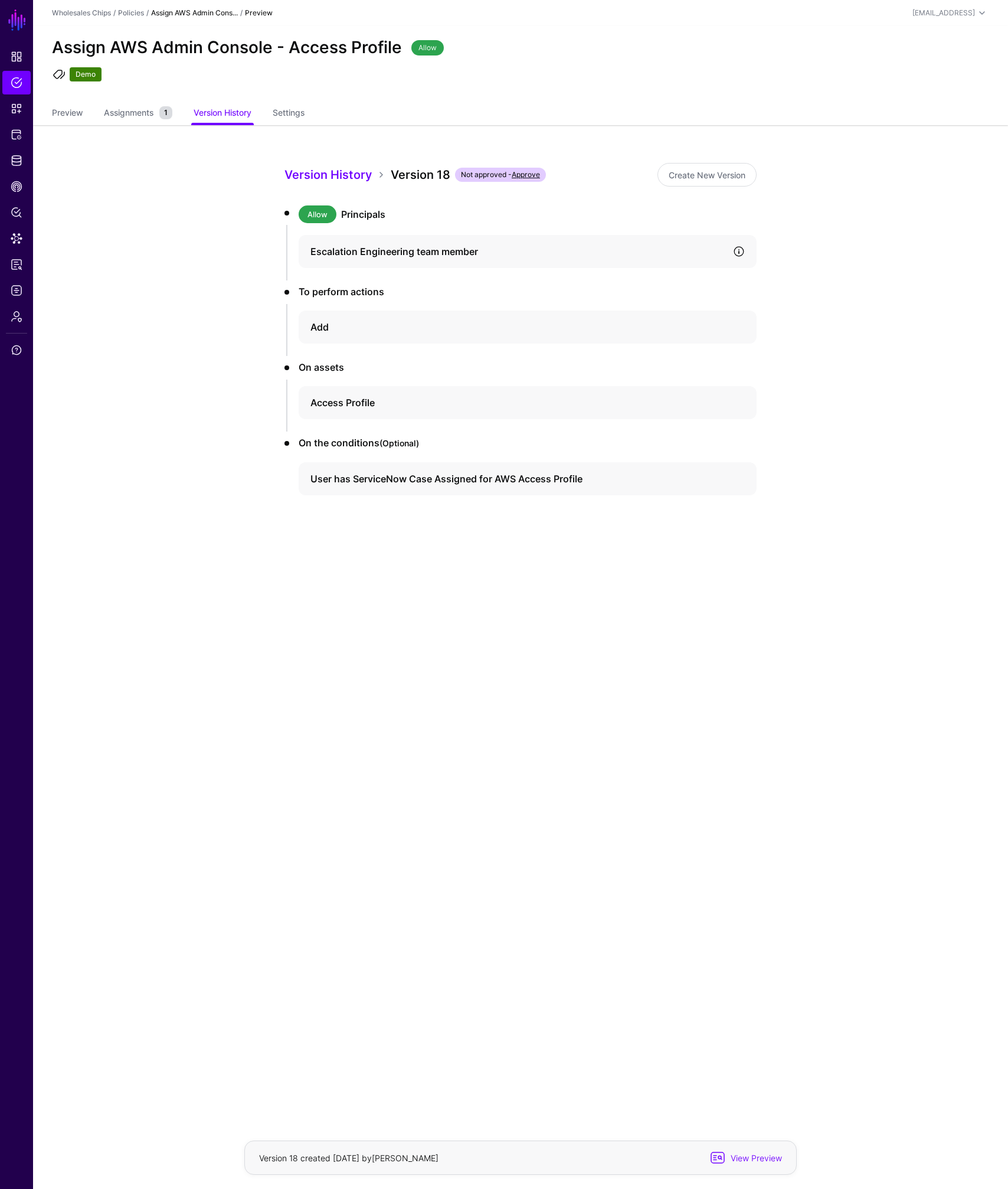
click at [740, 252] on link at bounding box center [739, 252] width 11 height 11
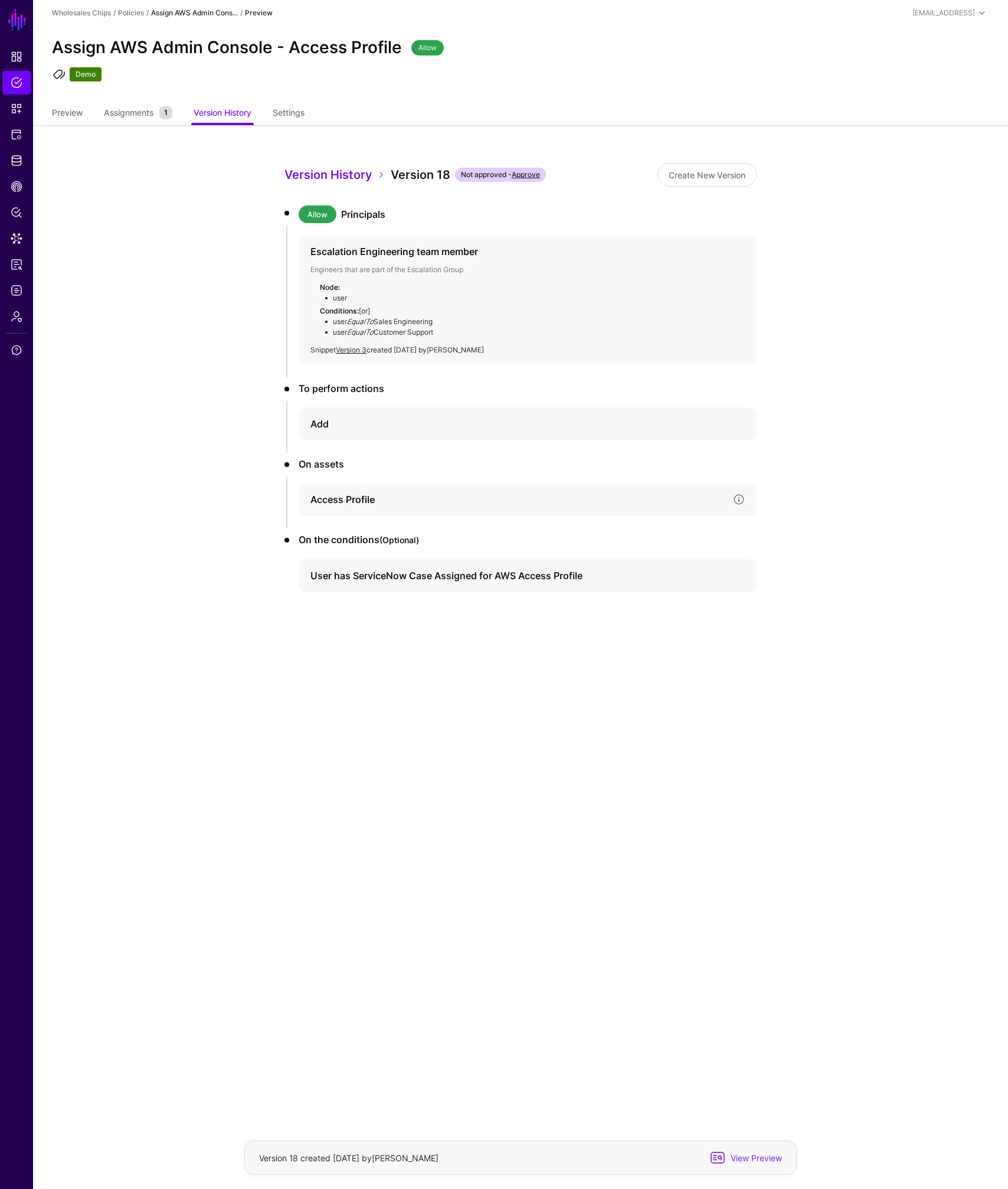
click at [349, 501] on h4 "Access Profile" at bounding box center [517, 499] width 413 height 14
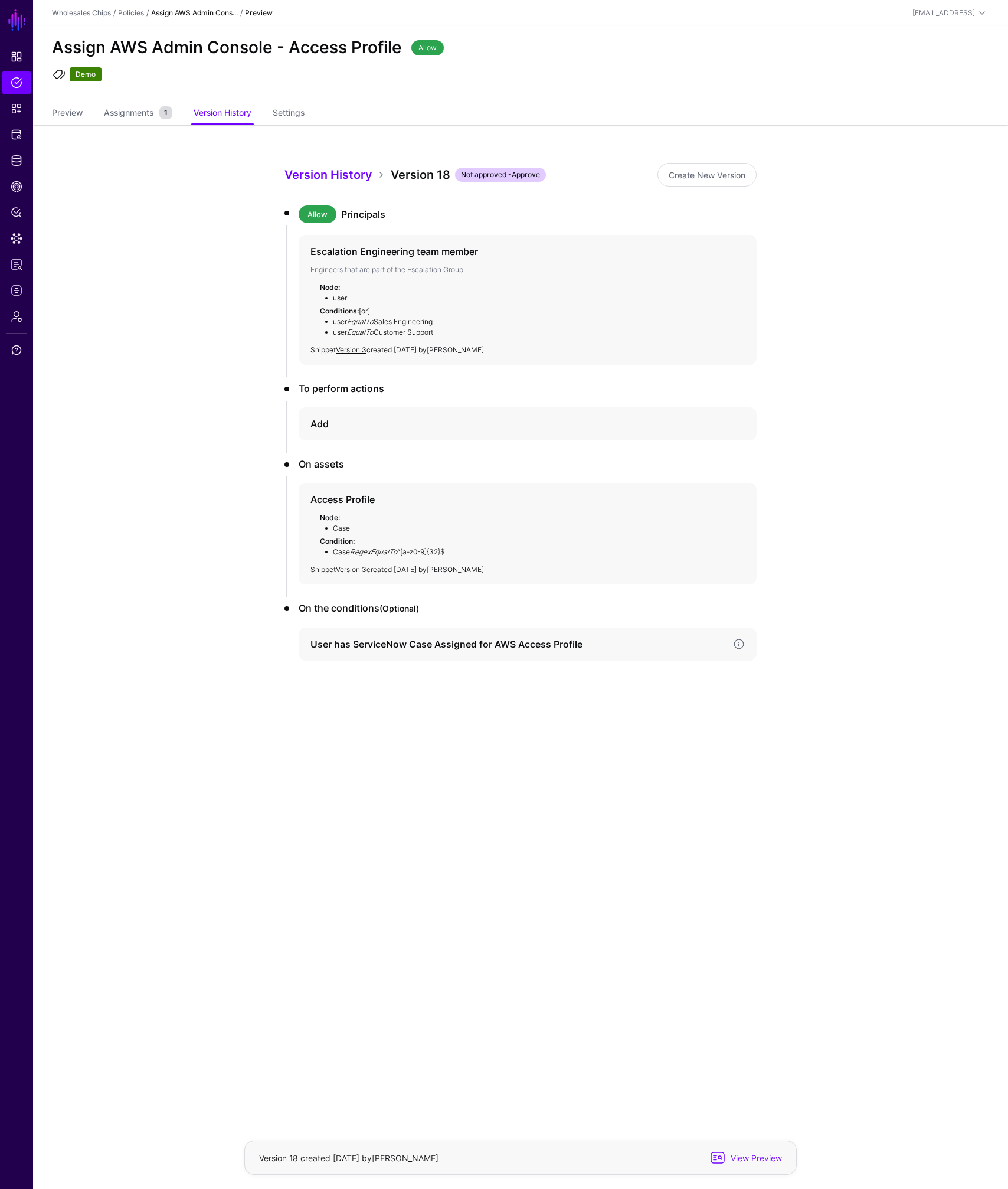
click at [341, 647] on h4 "User has ServiceNow Case Assigned for AWS Access Profile" at bounding box center [517, 643] width 413 height 14
click at [220, 339] on app-policies-v2-item-preview "Version History Version 18 Not approved - Approve Create New Version Allow Prin…" at bounding box center [520, 505] width 975 height 759
click at [20, 134] on span "Protected Systems" at bounding box center [16, 134] width 11 height 11
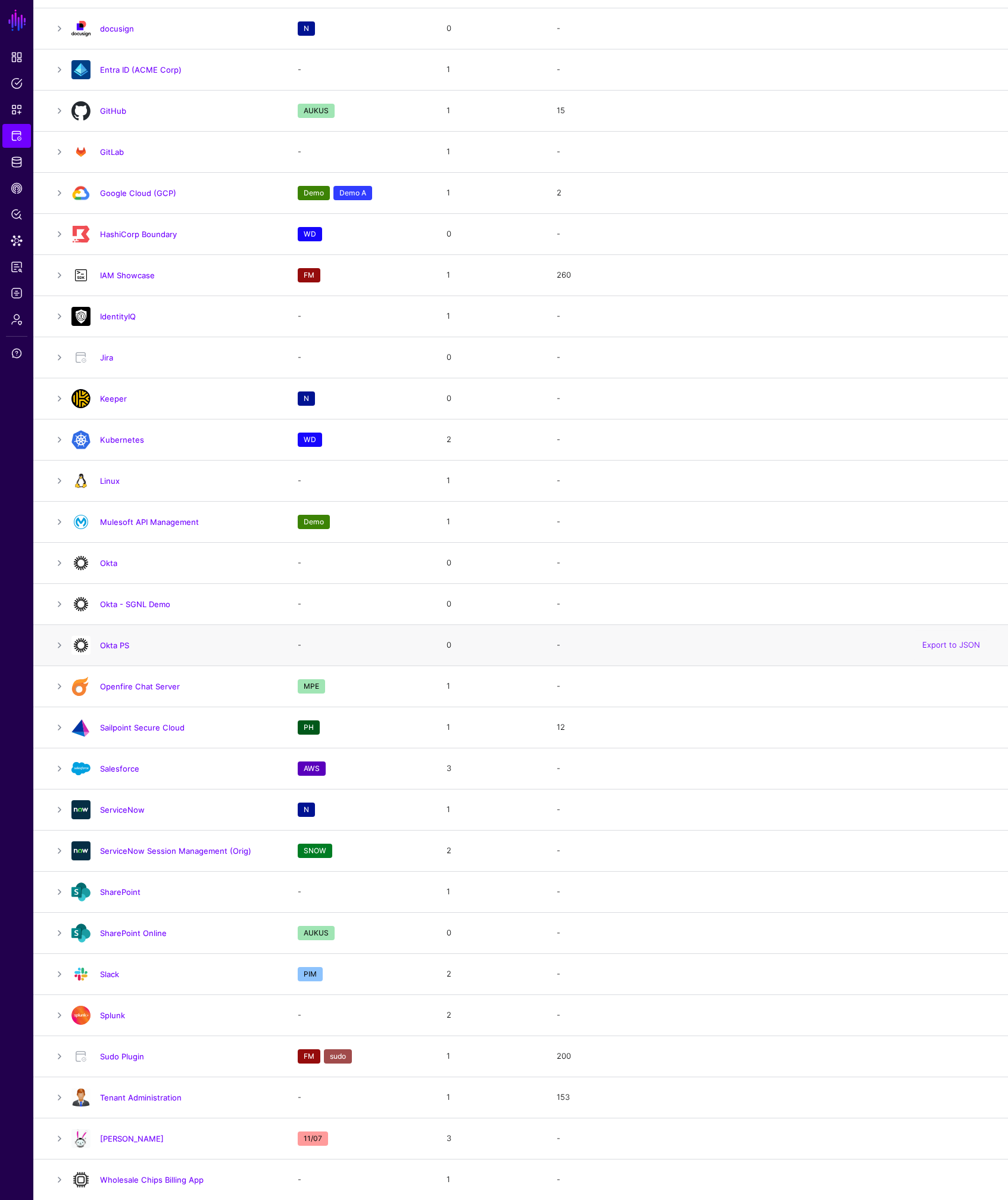
scroll to position [676, 0]
click at [60, 768] on link at bounding box center [59, 767] width 14 height 14
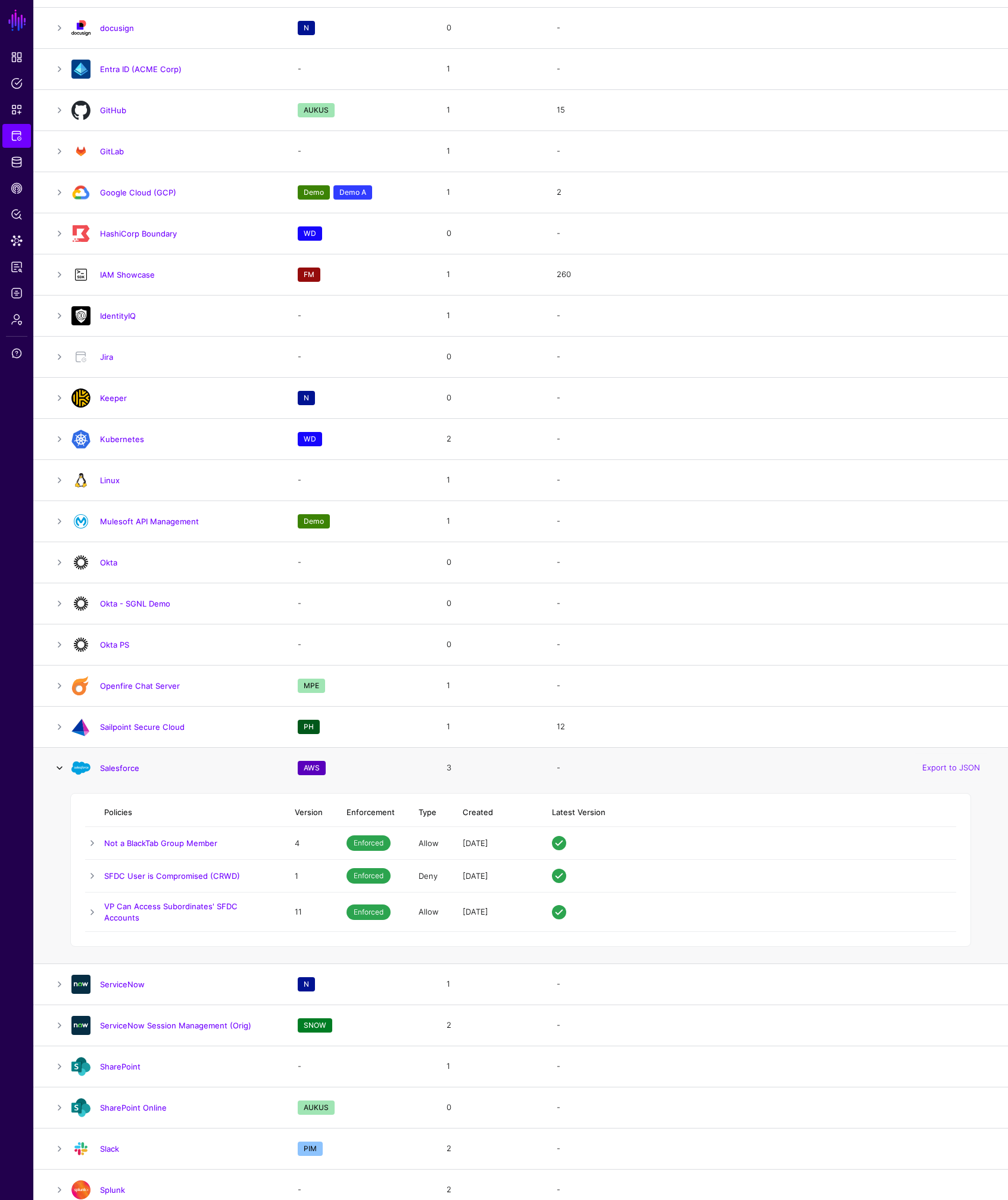
click at [59, 770] on link at bounding box center [59, 767] width 14 height 14
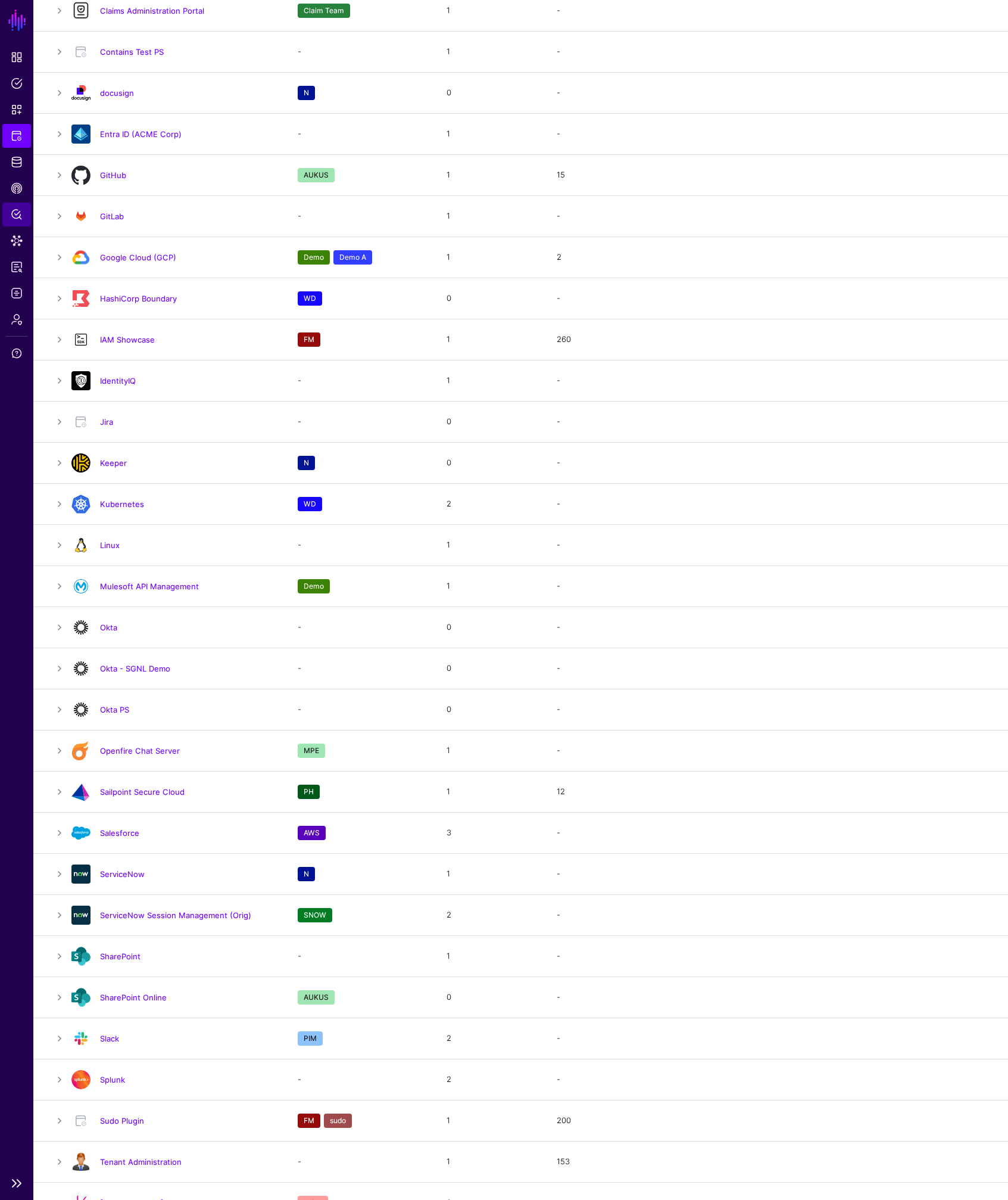
scroll to position [613, 0]
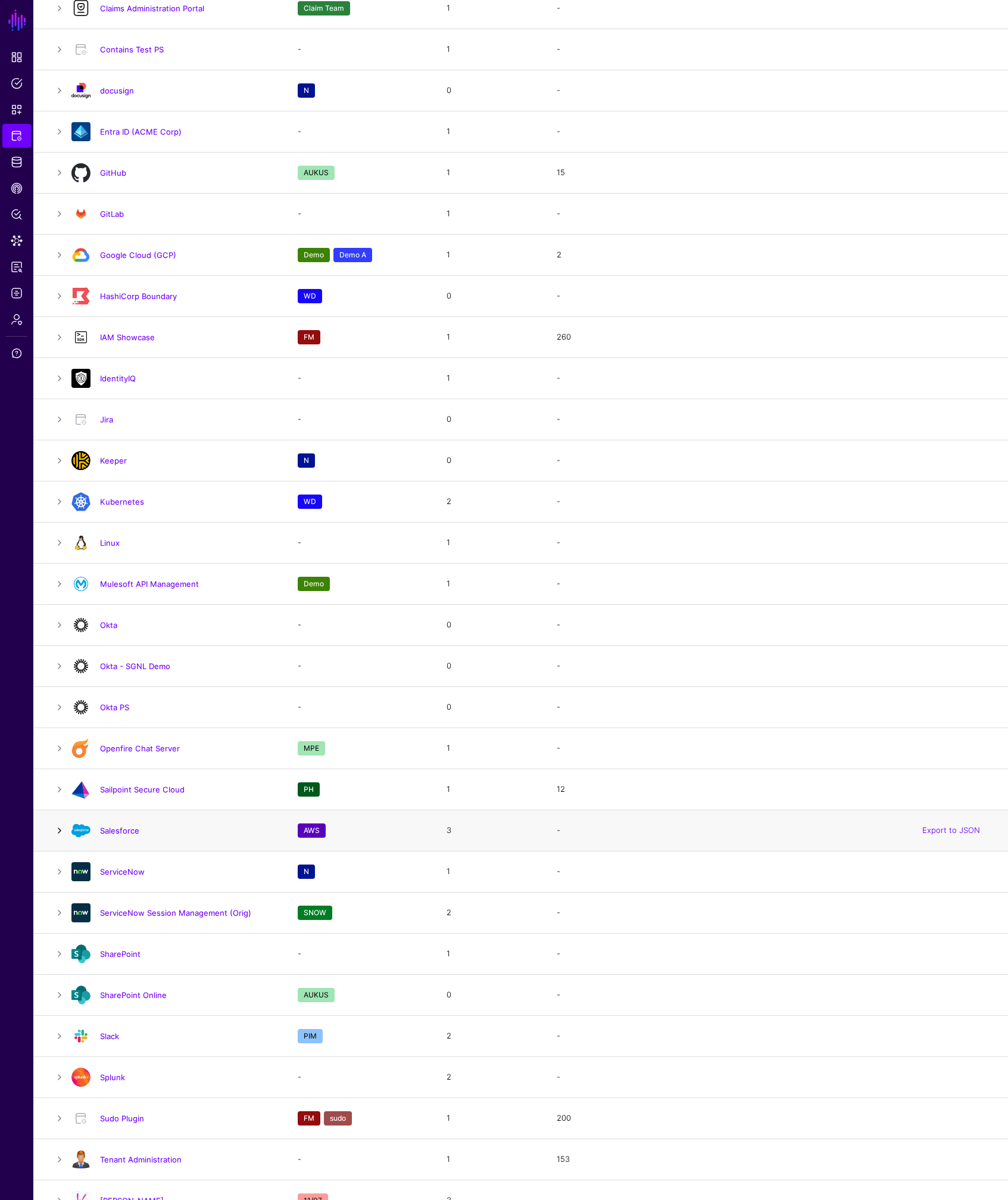
click at [59, 833] on link at bounding box center [59, 829] width 14 height 14
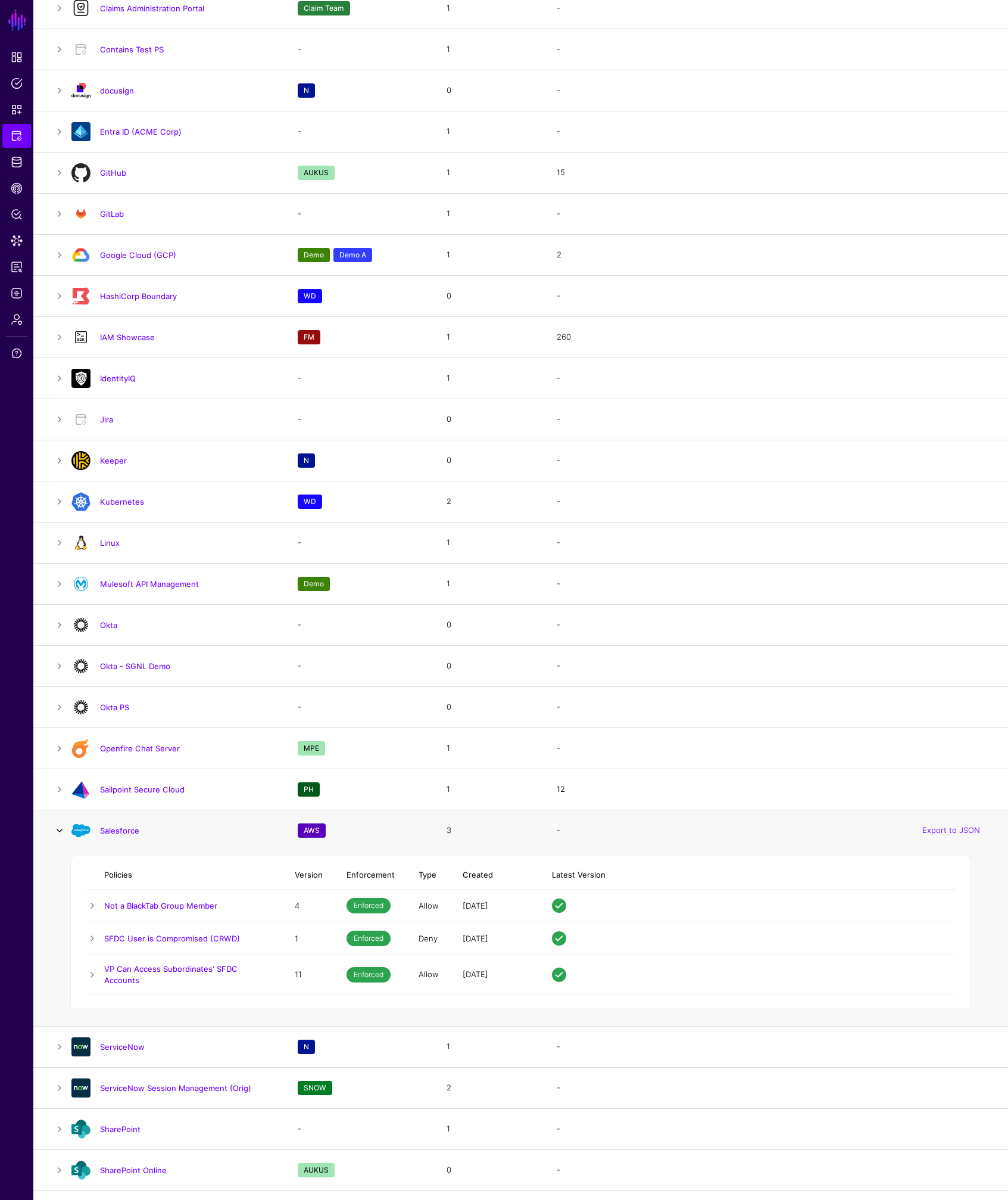
click at [60, 831] on link at bounding box center [59, 829] width 14 height 14
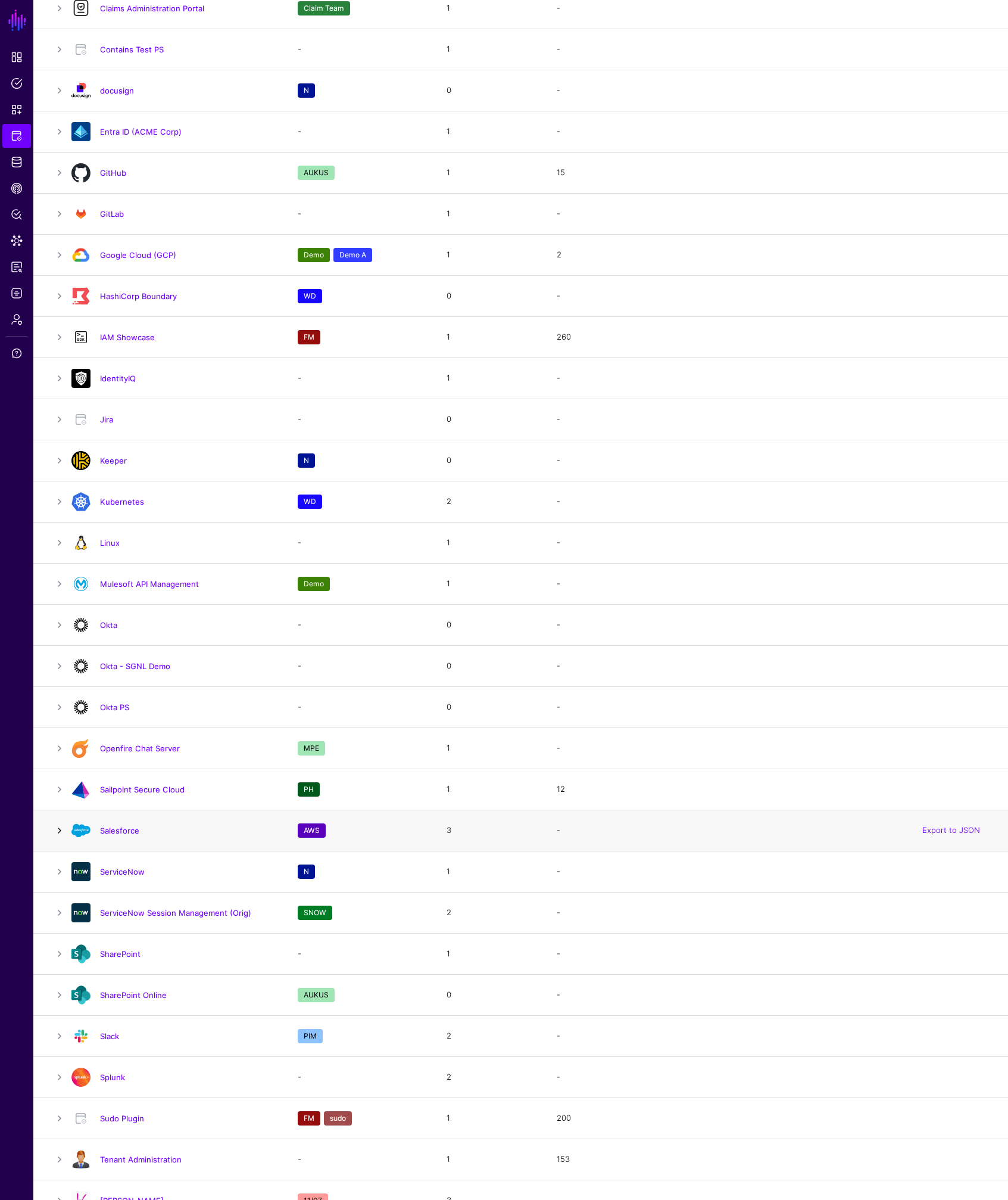
click at [56, 829] on link at bounding box center [59, 829] width 14 height 14
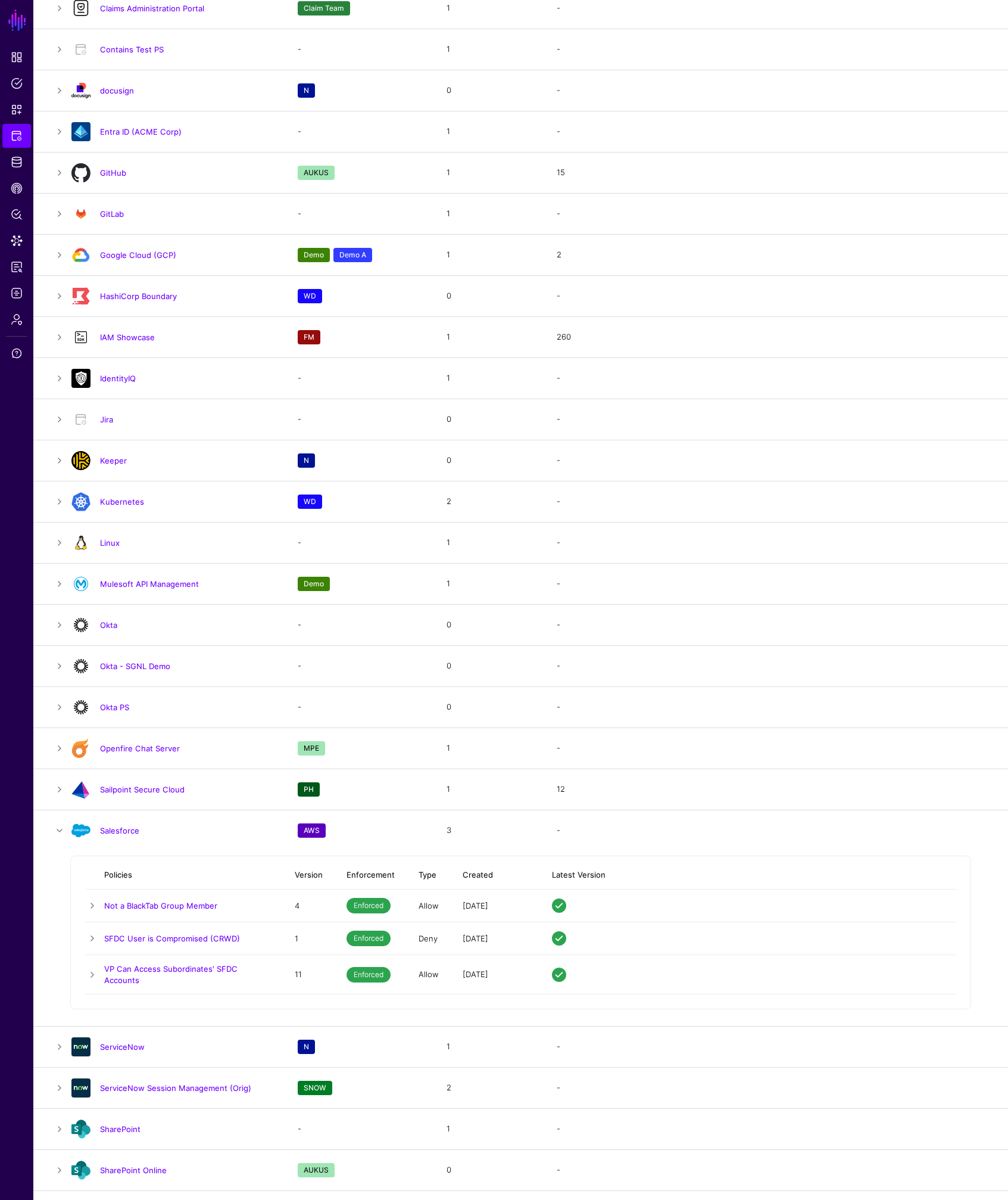
click at [112, 832] on link "Salesforce" at bounding box center [120, 830] width 40 height 10
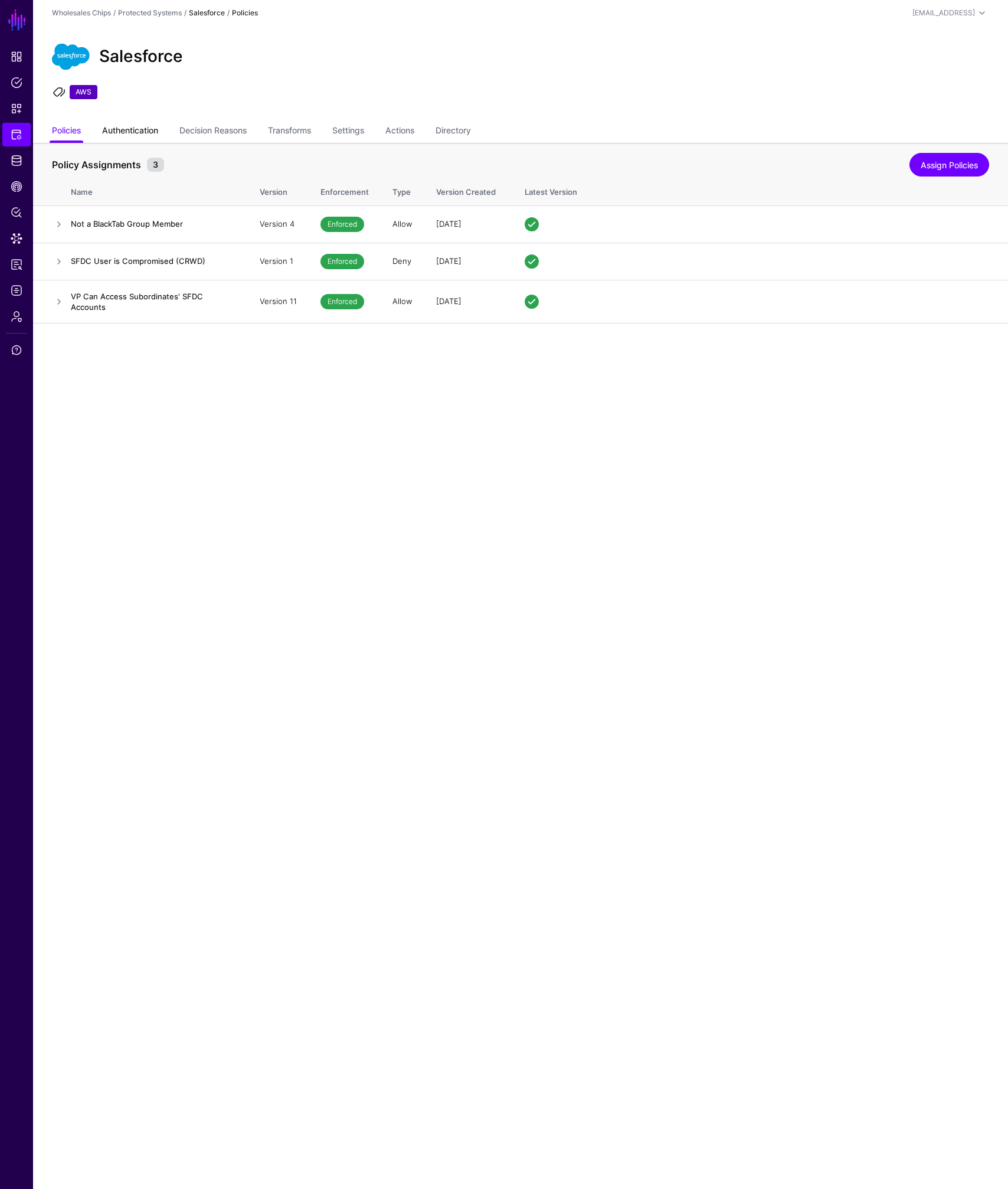
click at [134, 127] on link "Authentication" at bounding box center [130, 131] width 56 height 22
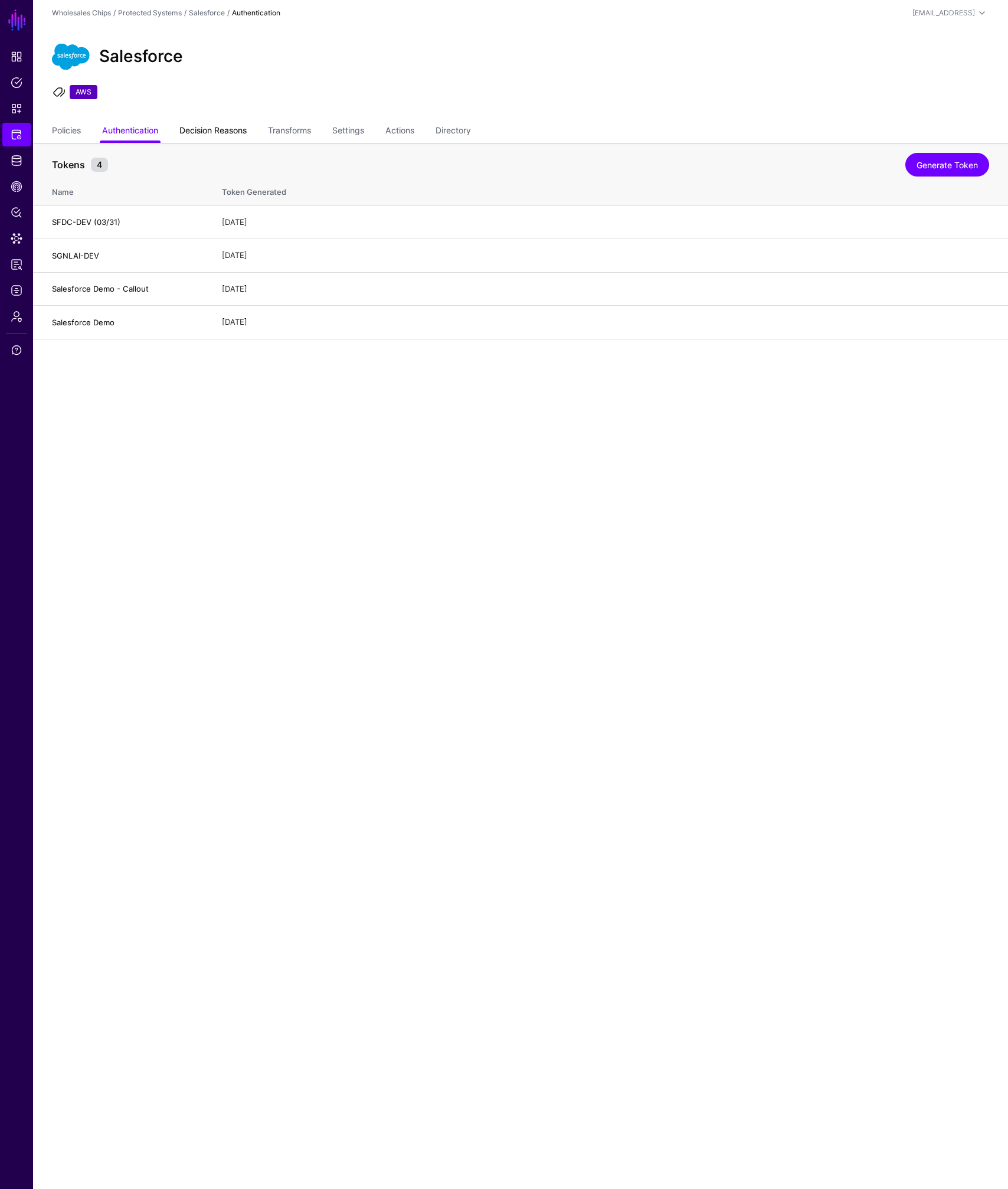
click at [231, 130] on link "Decision Reasons" at bounding box center [213, 131] width 67 height 22
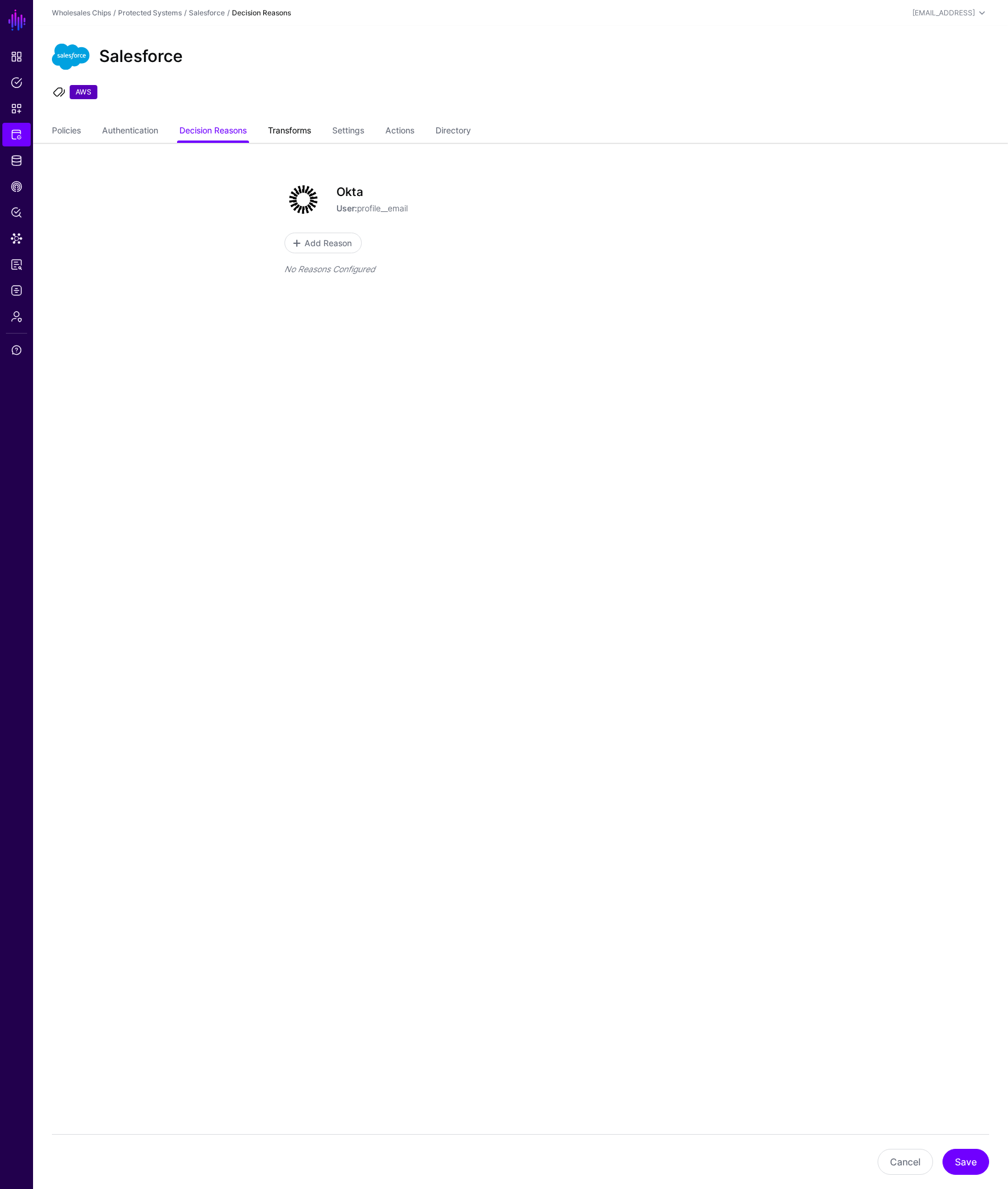
click at [293, 130] on link "Transforms" at bounding box center [289, 131] width 43 height 22
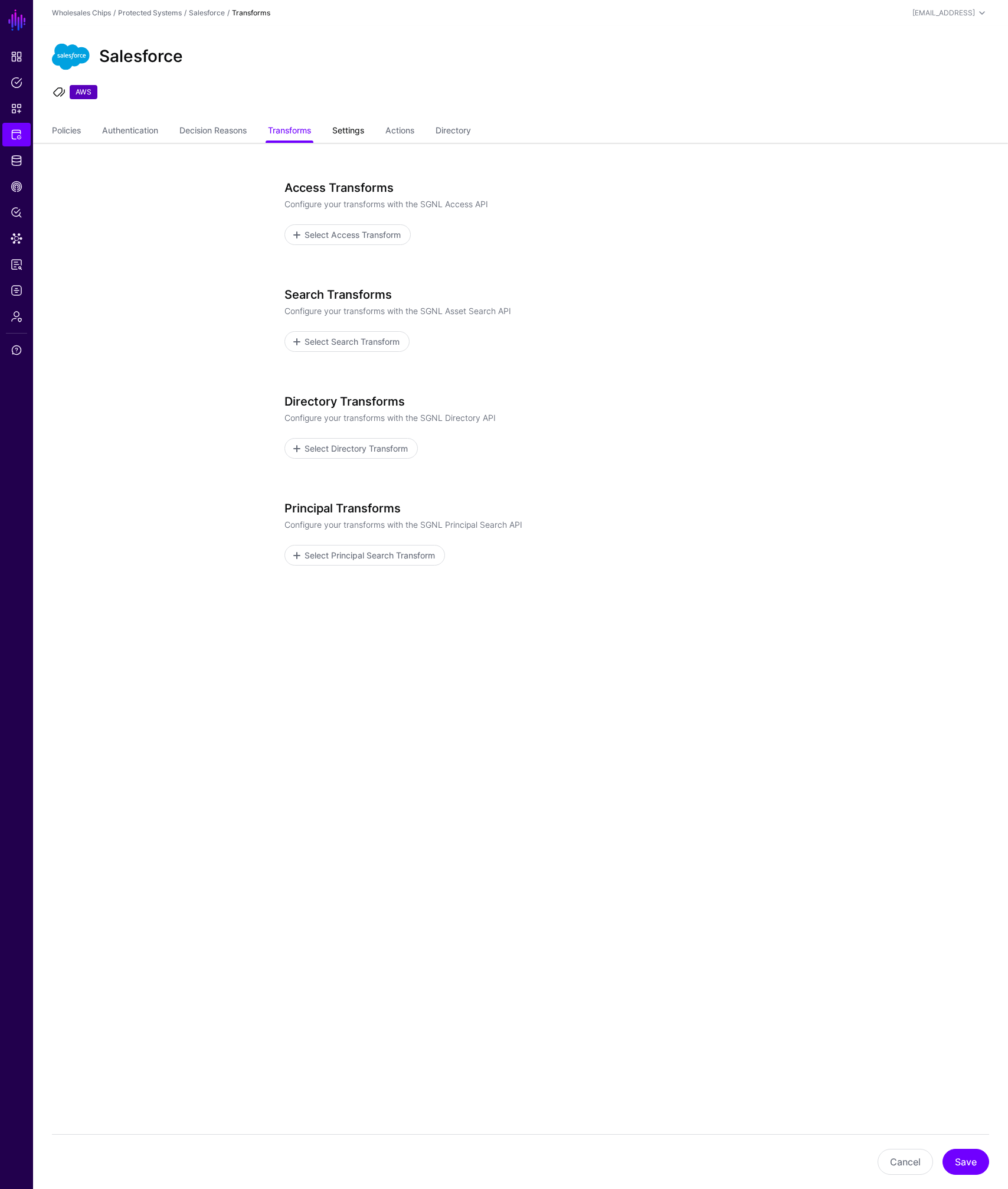
click at [352, 136] on link "Settings" at bounding box center [348, 131] width 32 height 22
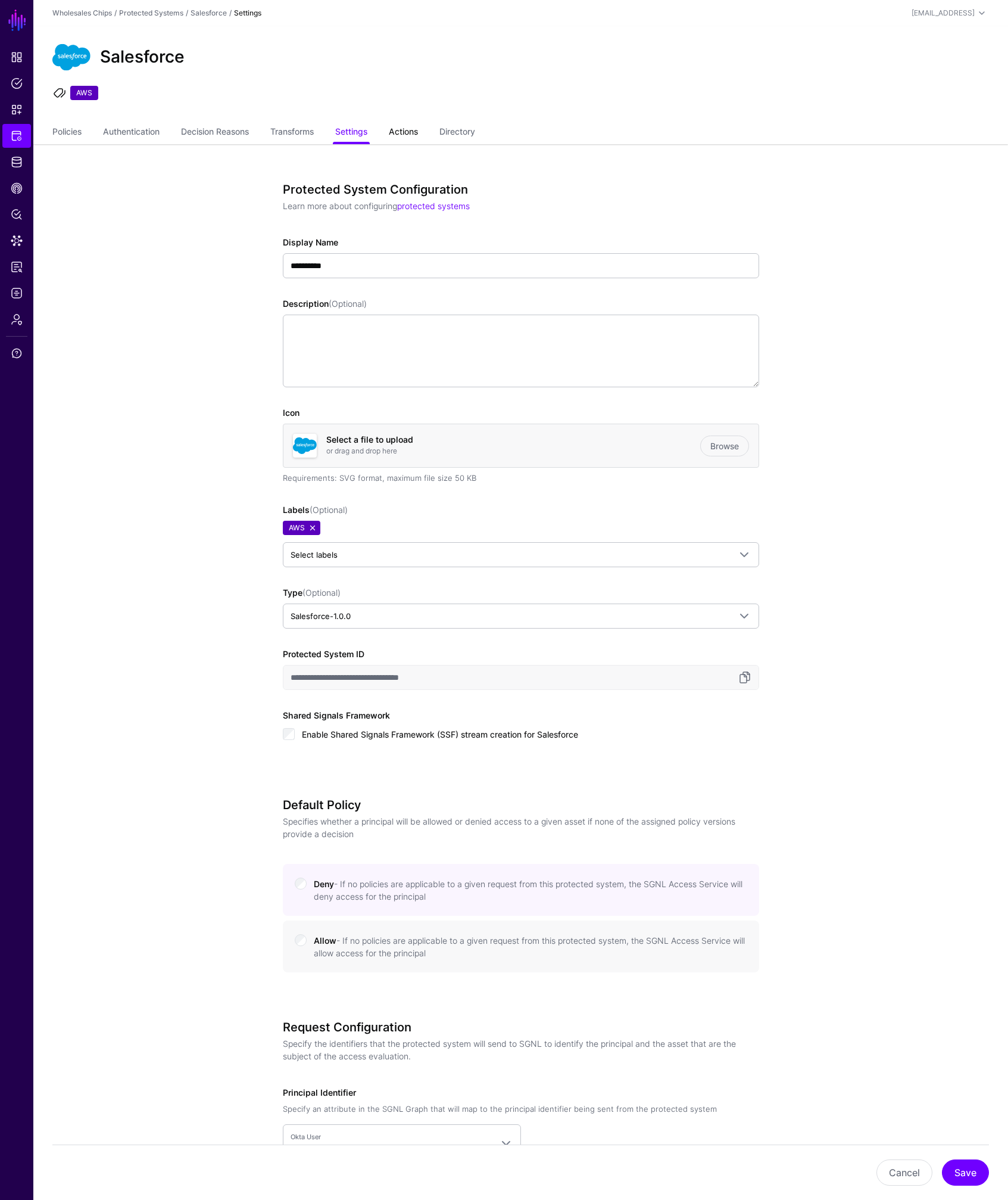
click at [406, 137] on link "Actions" at bounding box center [403, 132] width 29 height 22
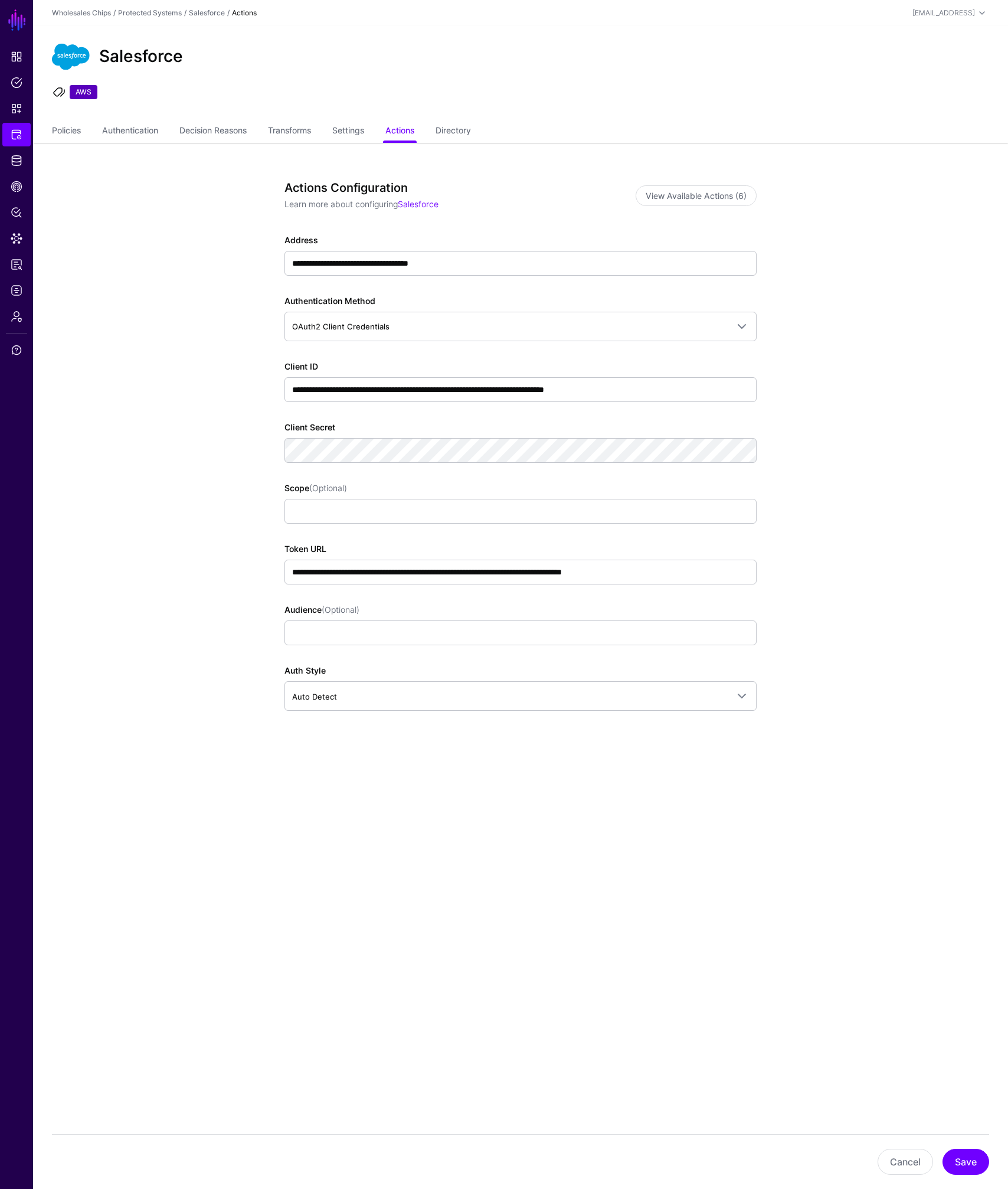
click at [193, 445] on app-integrations-item-actions "**********" at bounding box center [520, 501] width 975 height 719
click at [218, 448] on app-integrations-item-actions "**********" at bounding box center [520, 501] width 975 height 719
click at [469, 132] on link "Directory" at bounding box center [453, 131] width 35 height 22
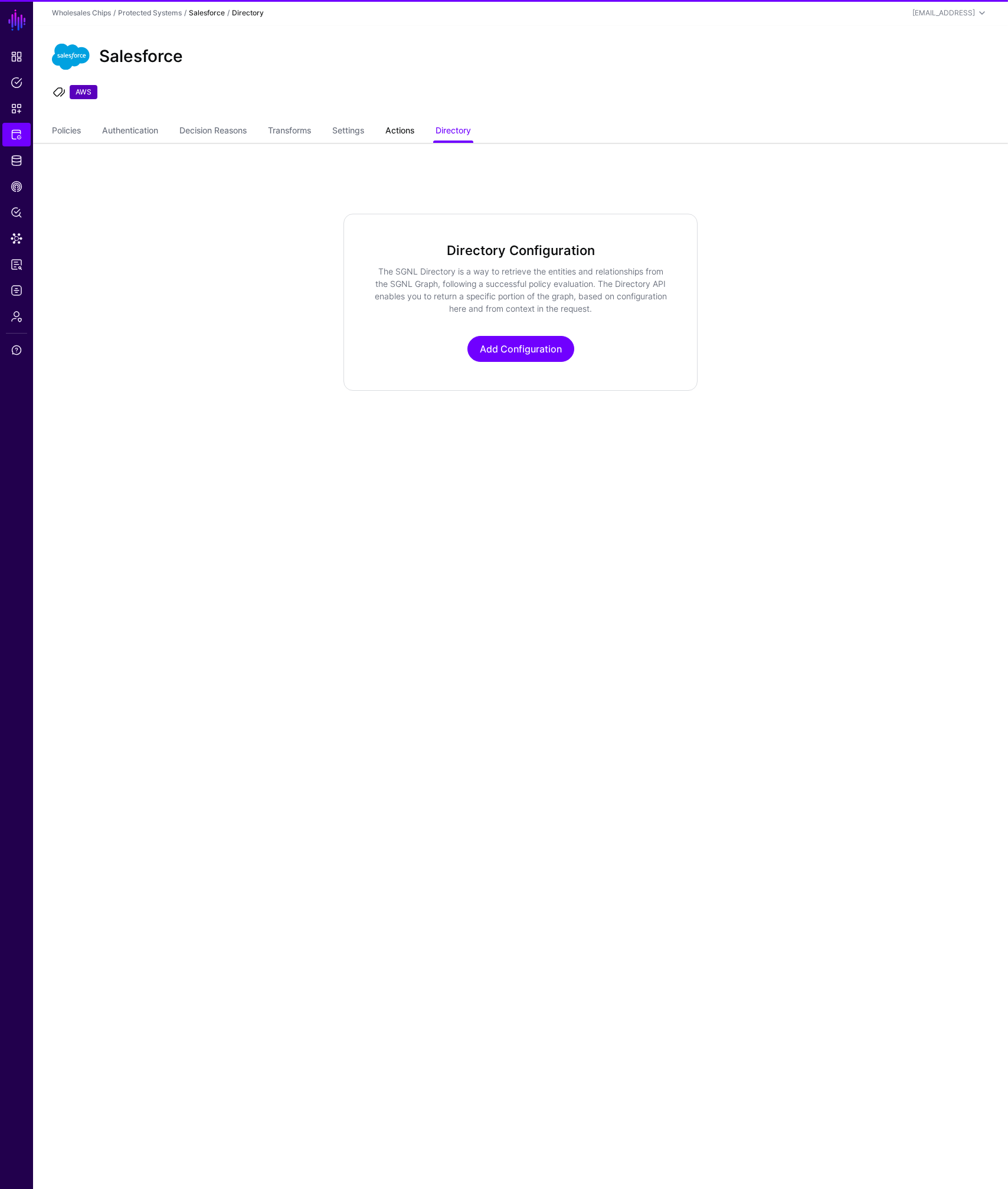
click at [409, 134] on link "Actions" at bounding box center [399, 131] width 29 height 22
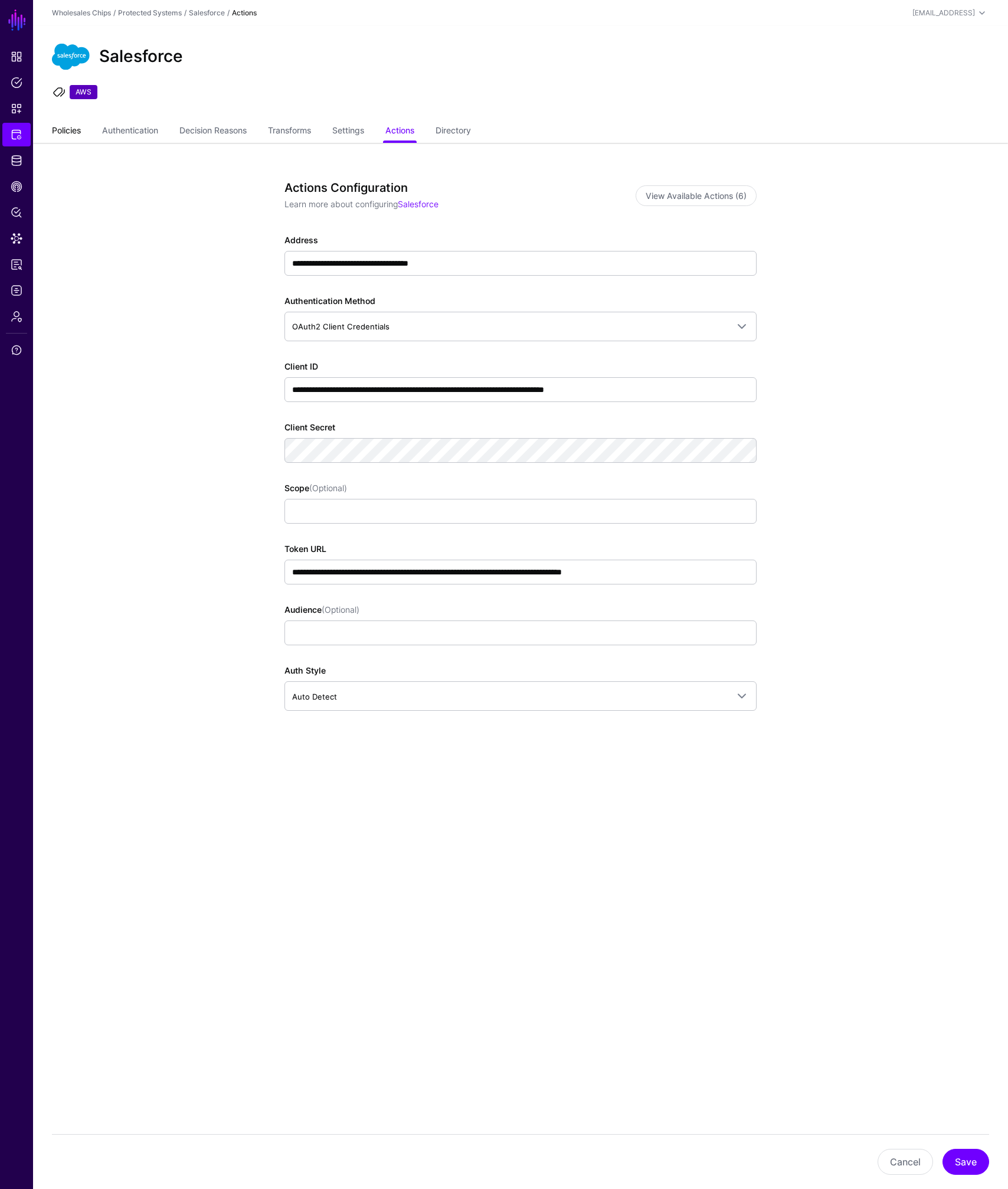
click at [70, 131] on link "Policies" at bounding box center [66, 131] width 29 height 22
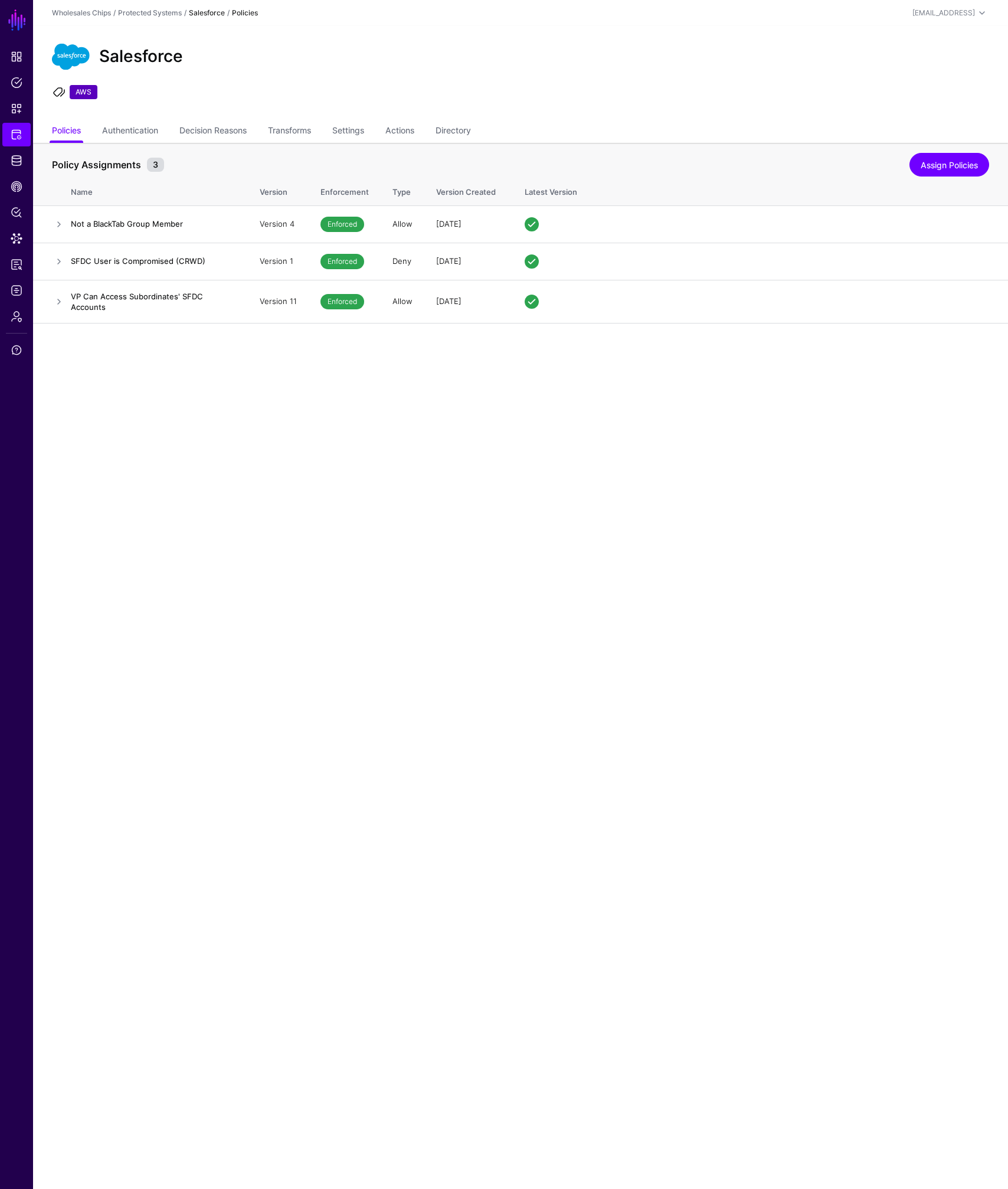
click at [223, 510] on main "SGNL Dashboard Policies Snippets Protected Systems Identity Data Fabric CAEP Hu…" at bounding box center [504, 594] width 1008 height 1189
